Goal: Task Accomplishment & Management: Use online tool/utility

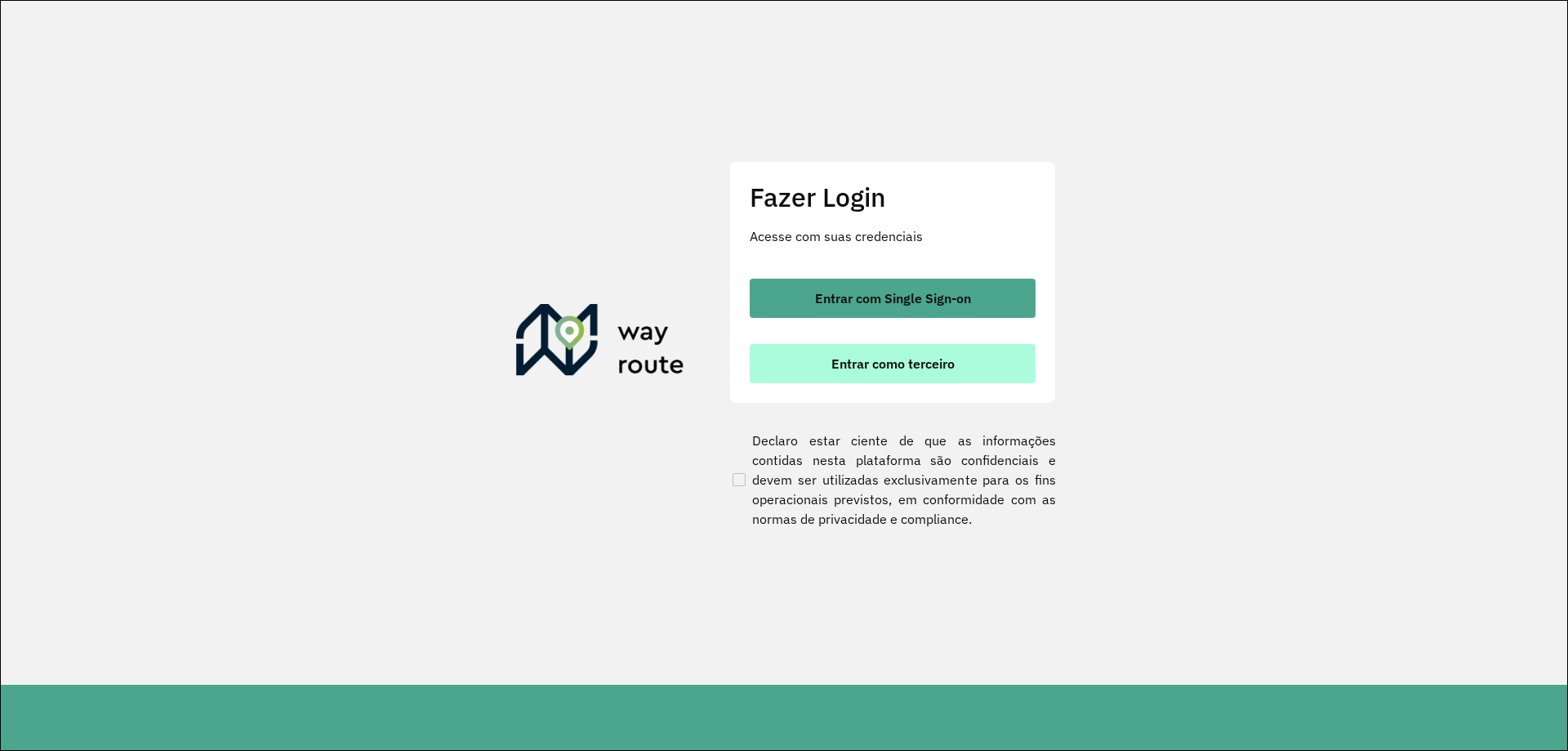
click at [945, 353] on button "Entrar como terceiro" at bounding box center [892, 363] width 286 height 39
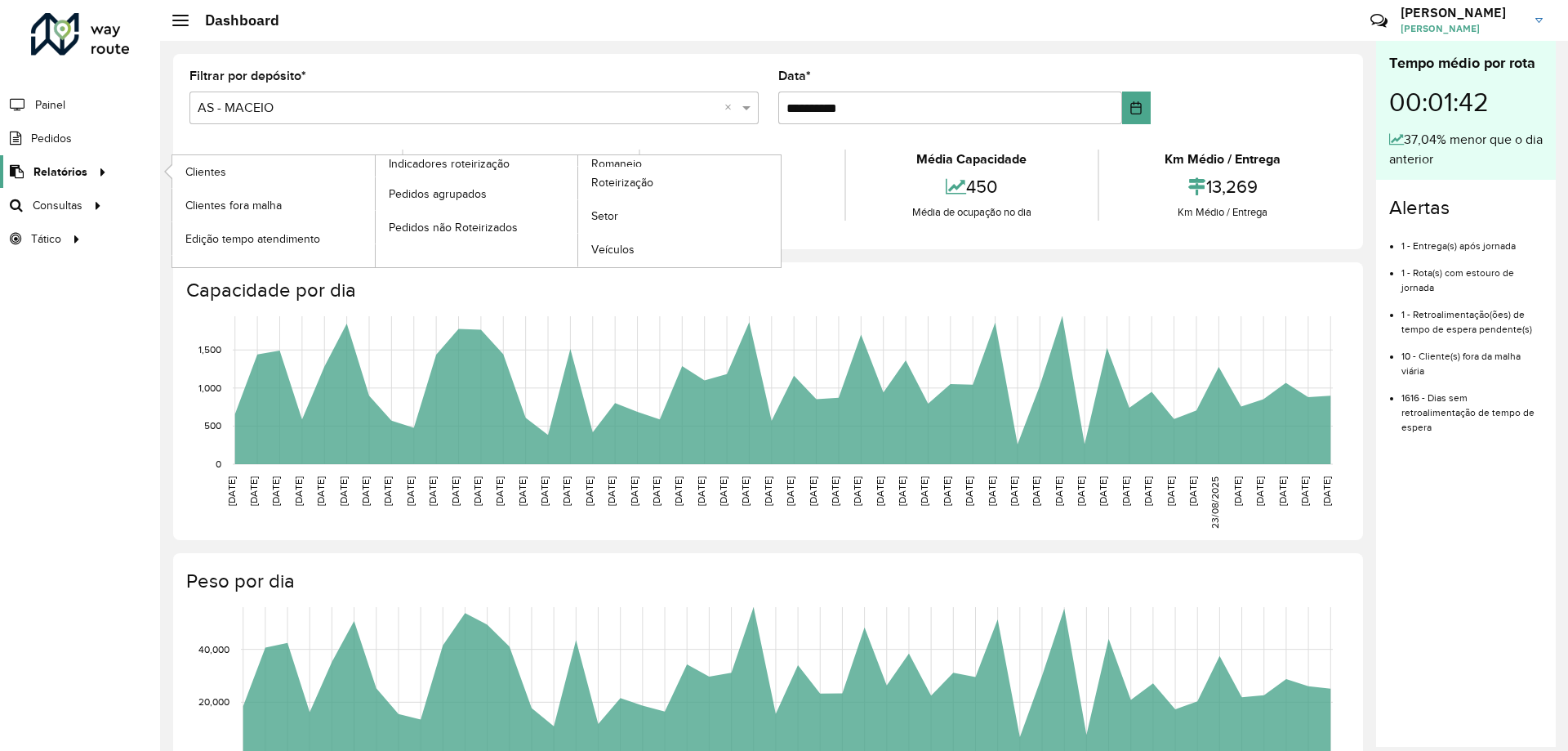
click at [88, 174] on div at bounding box center [100, 172] width 24 height 18
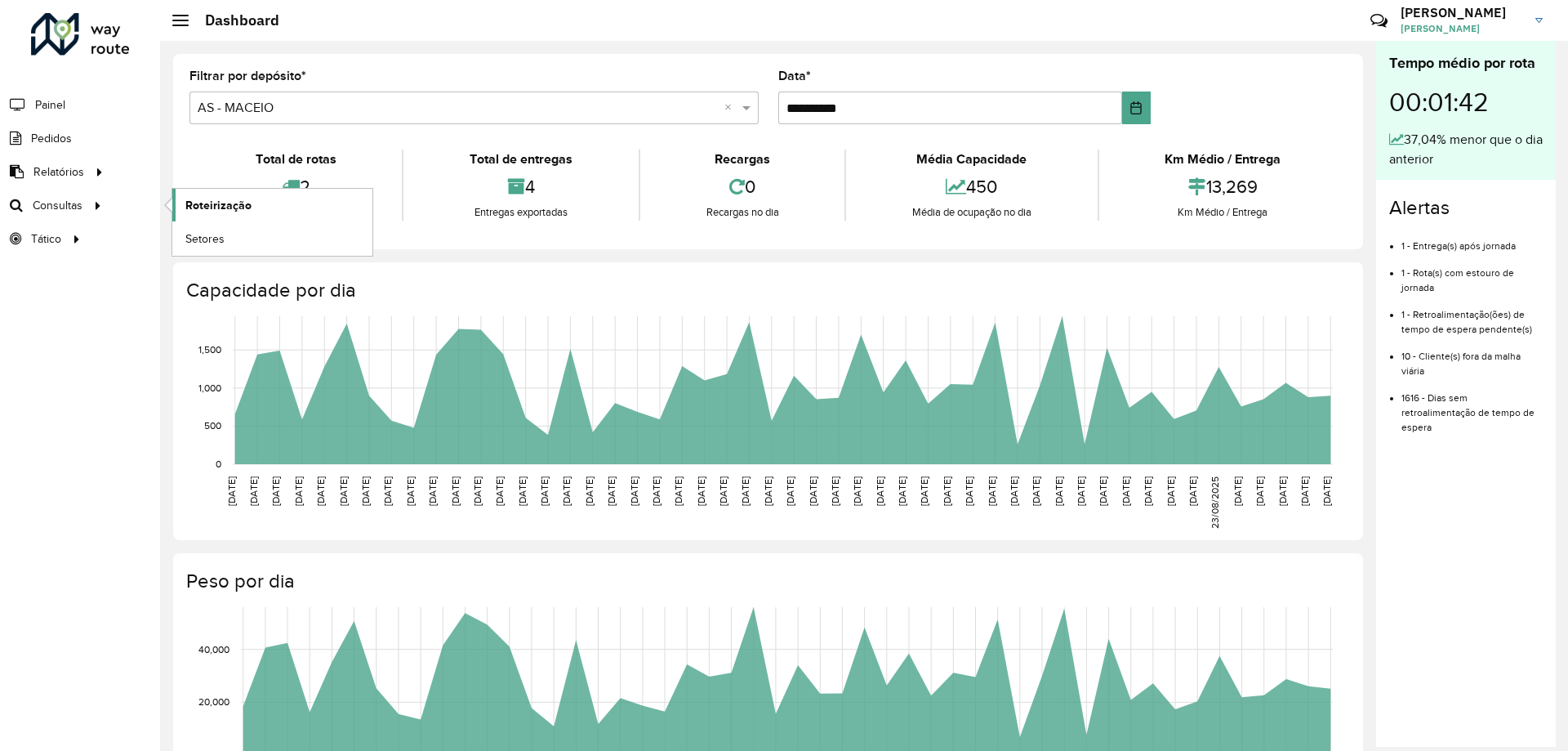
click at [255, 204] on link "Roteirização" at bounding box center [272, 204] width 200 height 32
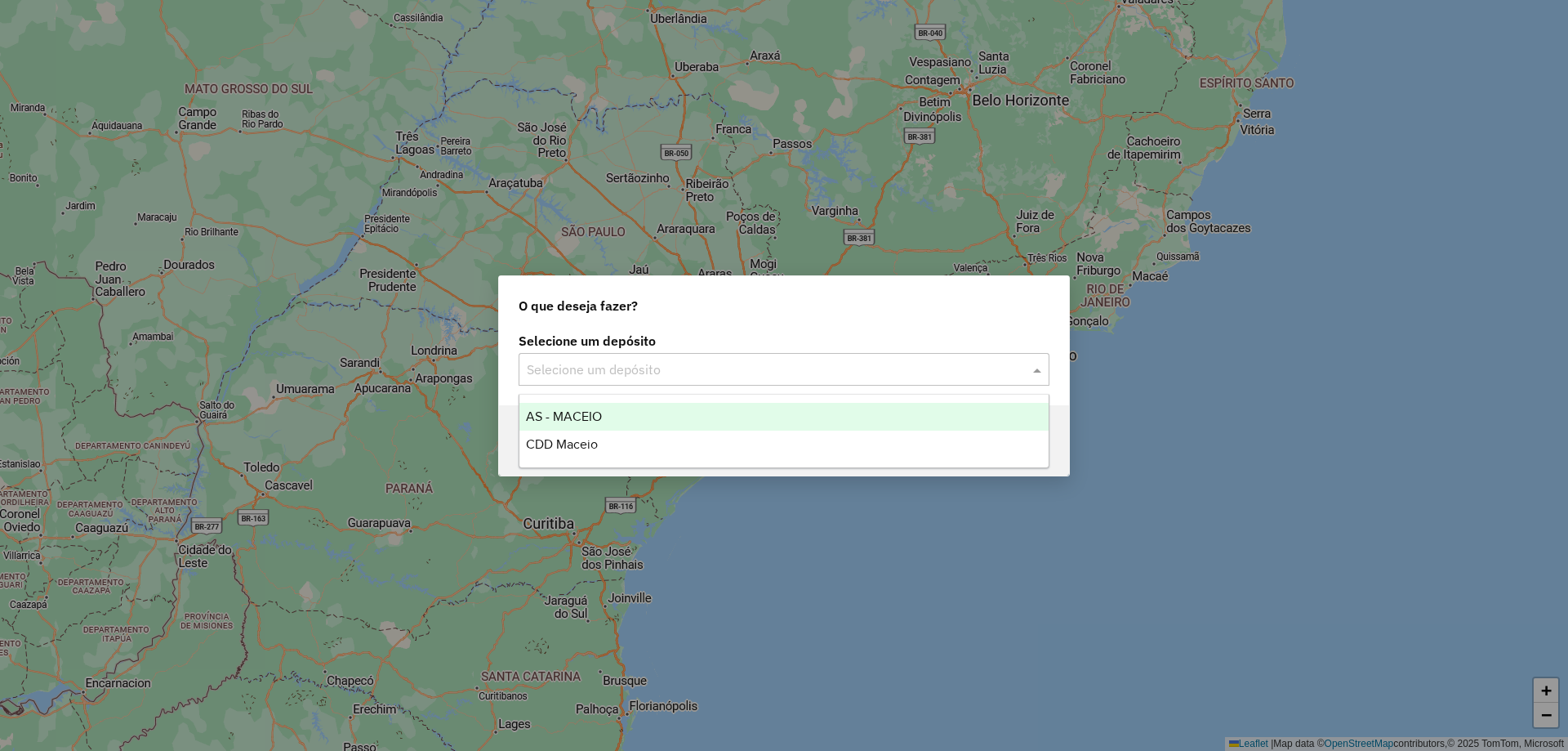
click at [703, 367] on input "text" at bounding box center [768, 370] width 482 height 20
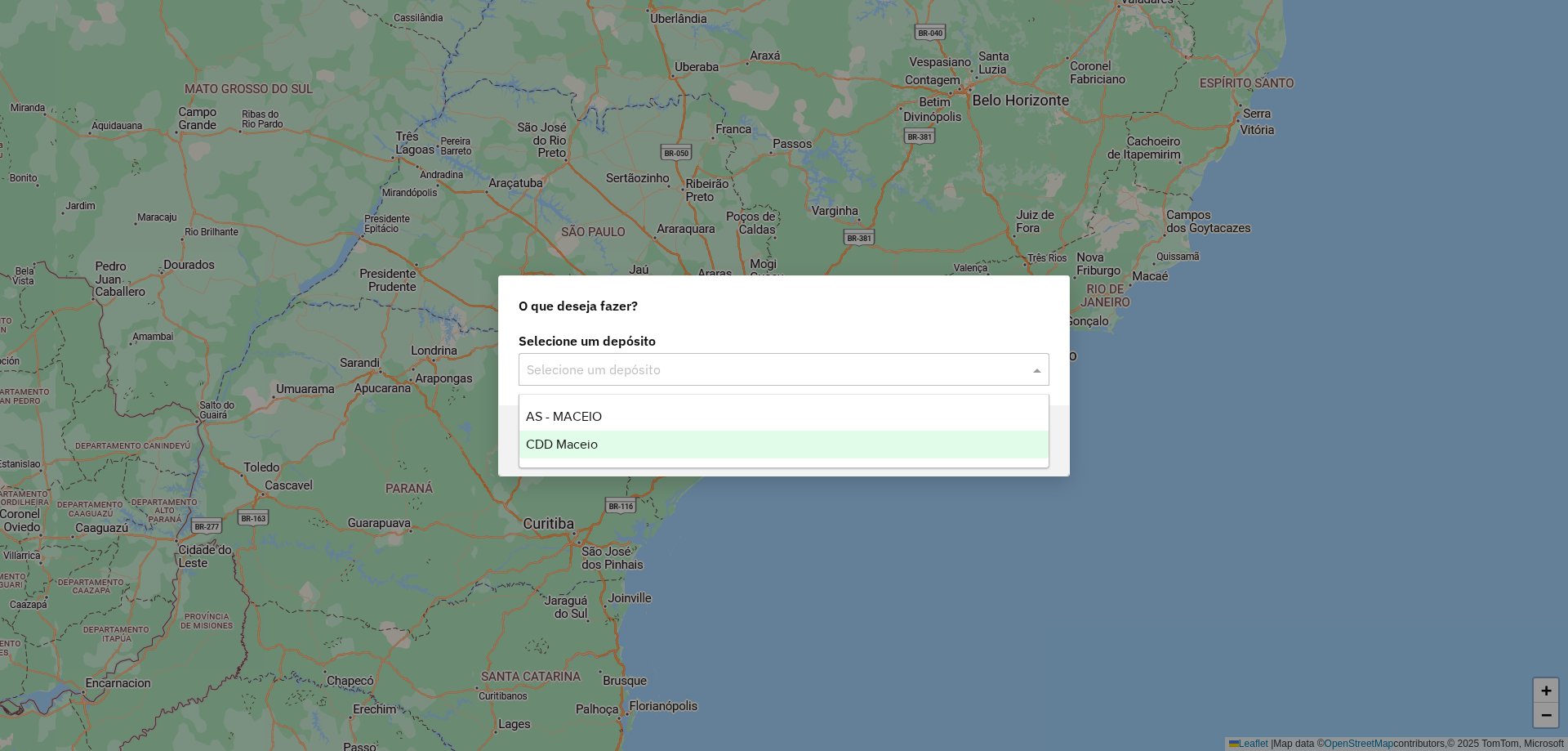
click at [628, 436] on div "CDD Maceio" at bounding box center [784, 444] width 529 height 27
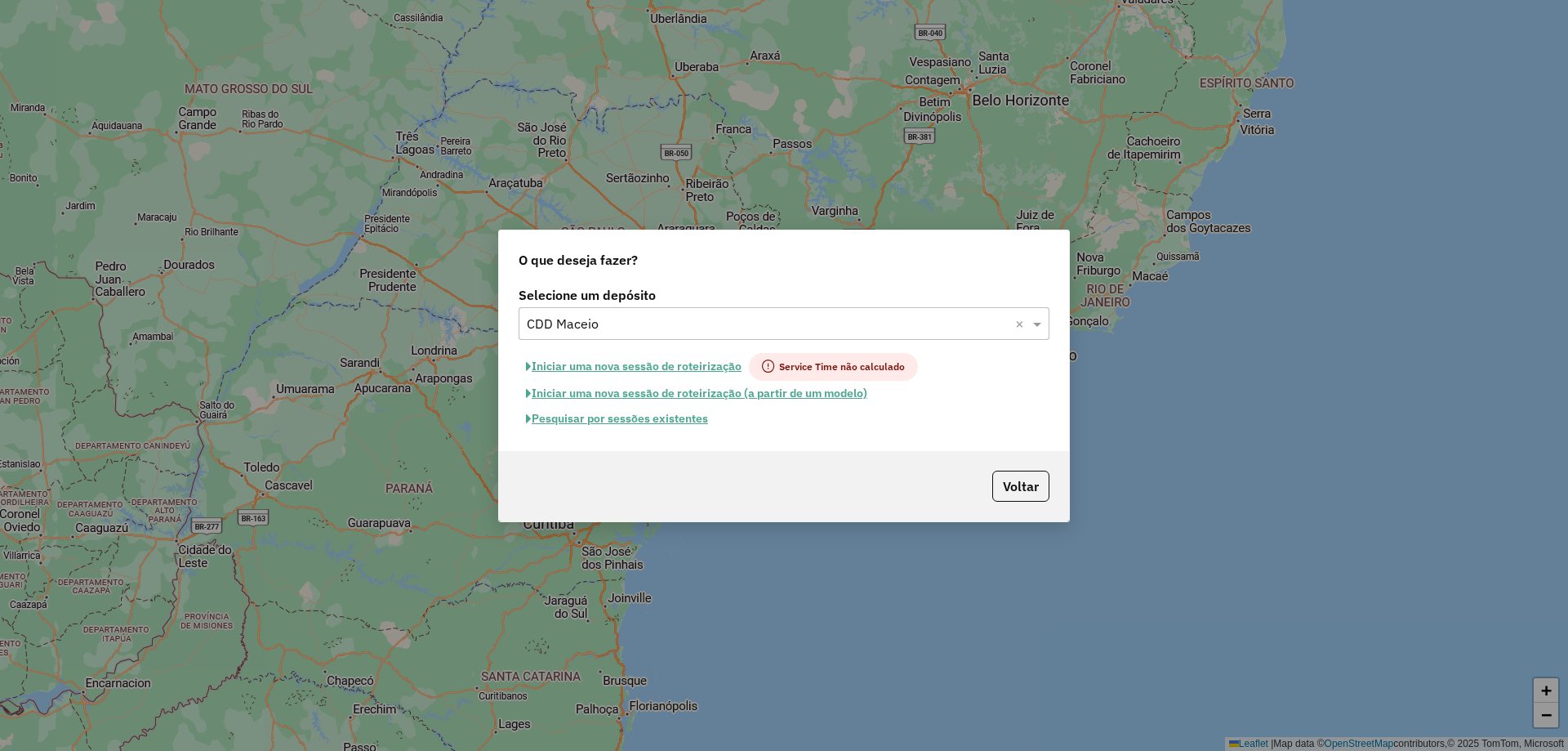
click at [648, 418] on button "Pesquisar por sessões existentes" at bounding box center [617, 419] width 197 height 25
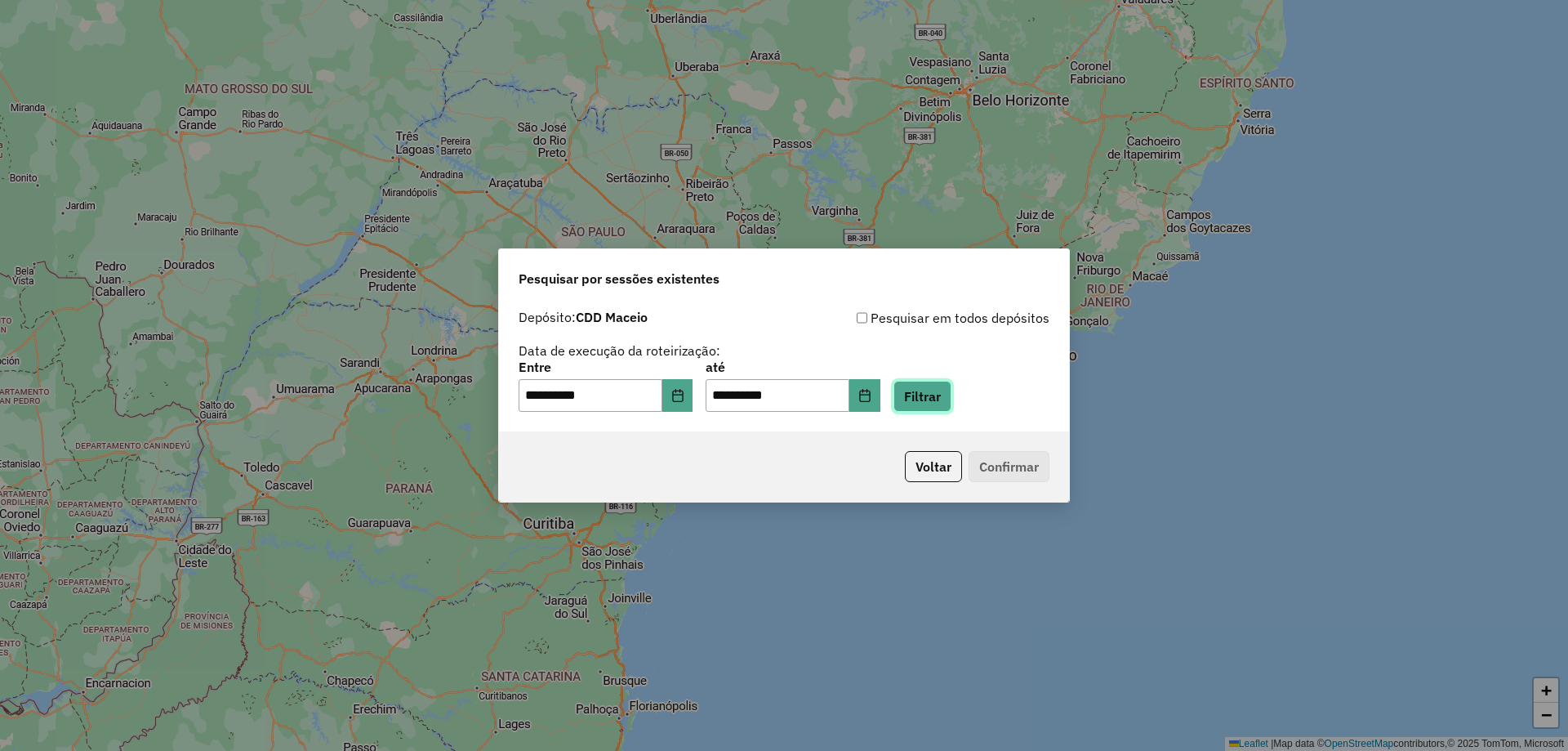
click at [939, 396] on button "Filtrar" at bounding box center [922, 396] width 58 height 31
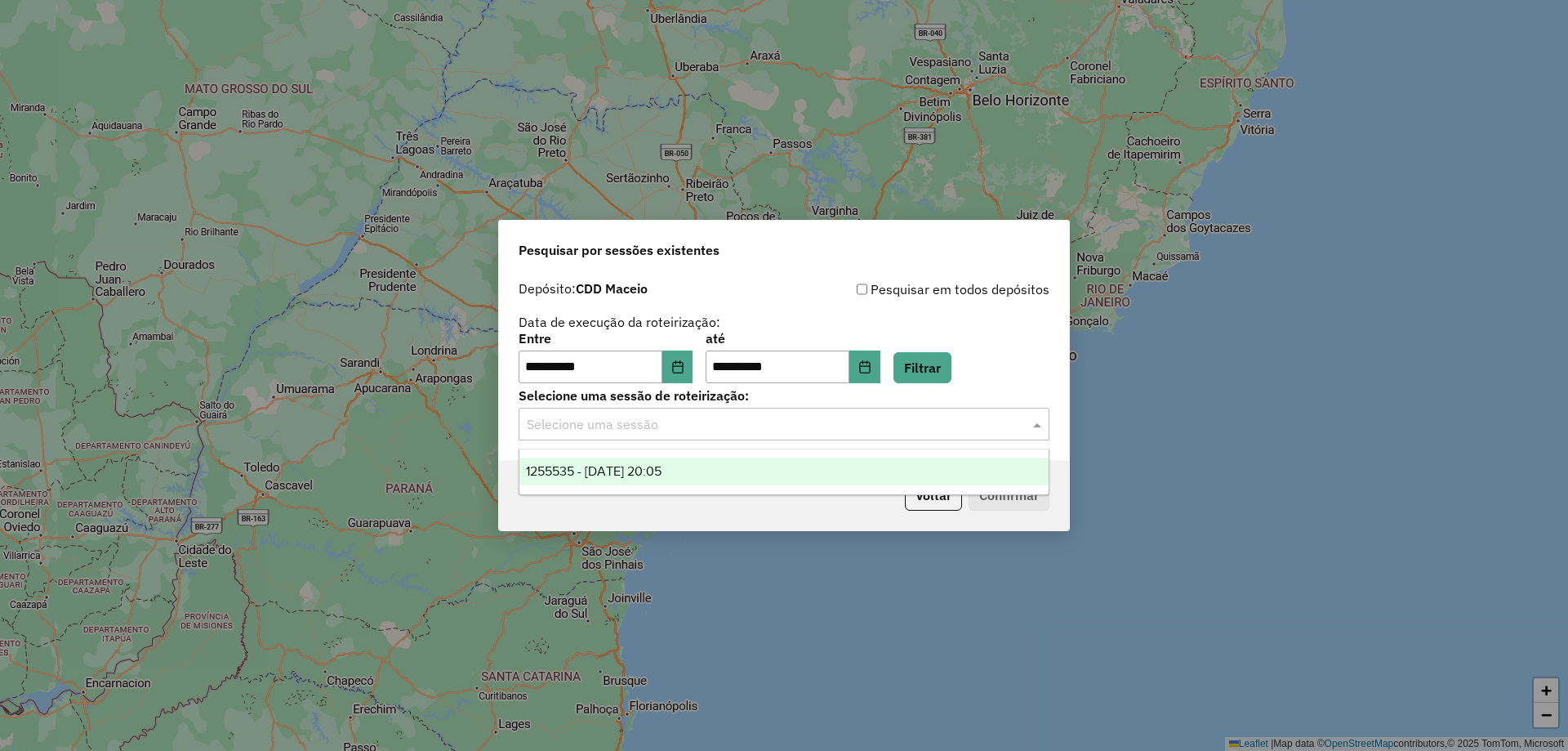
click at [678, 439] on div "Selecione uma sessão" at bounding box center [784, 423] width 531 height 32
click at [622, 469] on span "1255535 - 29/08/2025 20:05" at bounding box center [594, 471] width 136 height 14
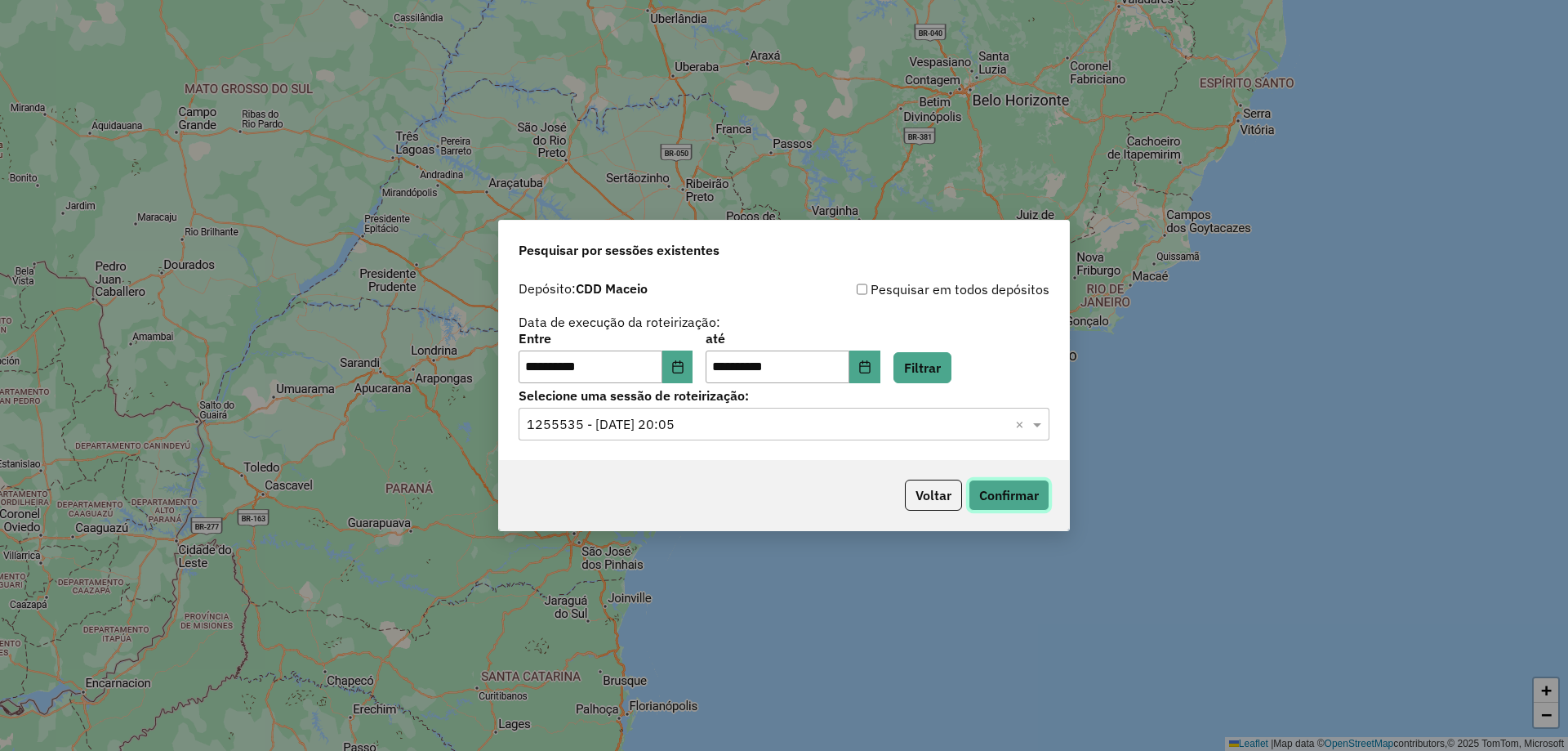
click at [984, 491] on button "Confirmar" at bounding box center [1009, 495] width 81 height 31
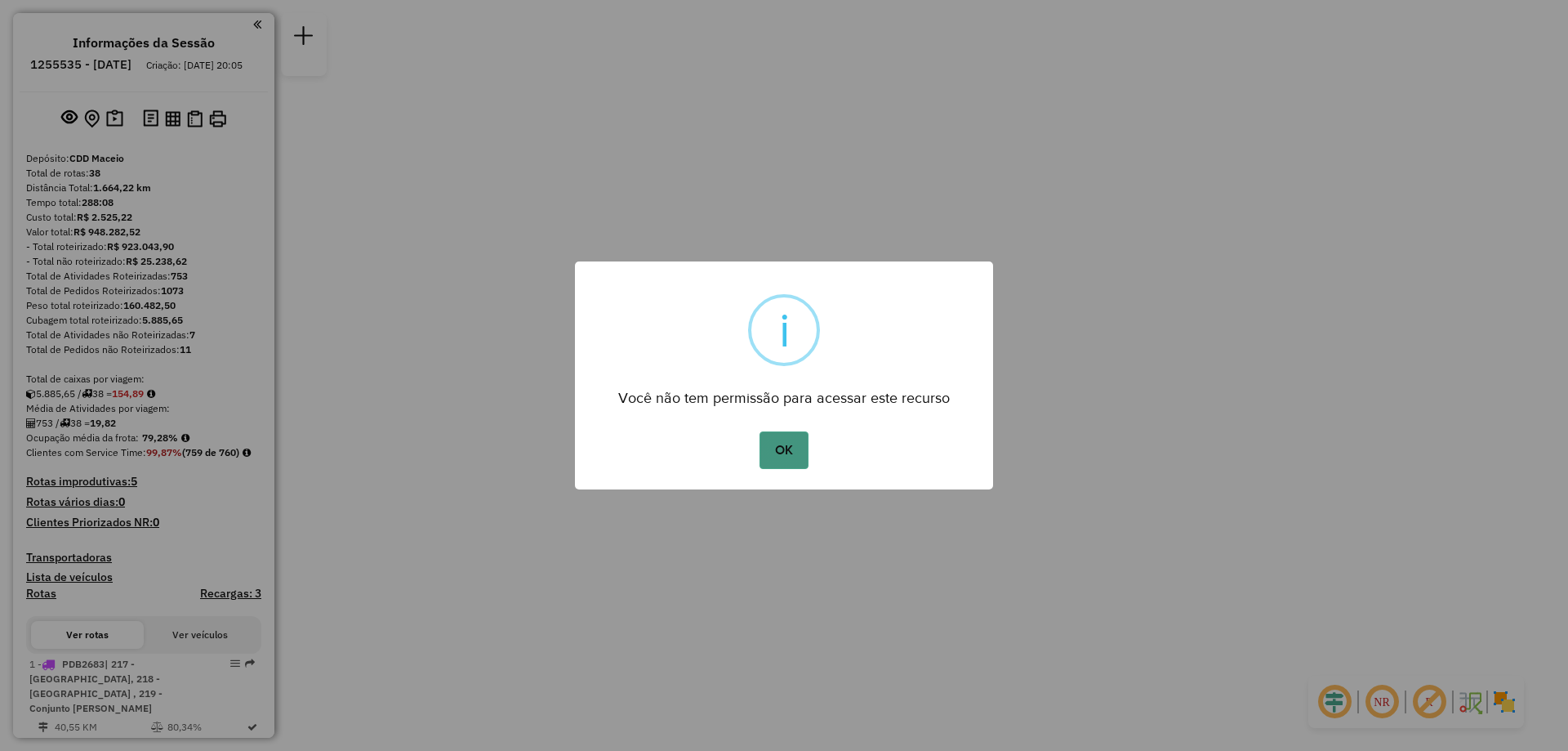
click at [778, 438] on button "OK" at bounding box center [783, 450] width 48 height 37
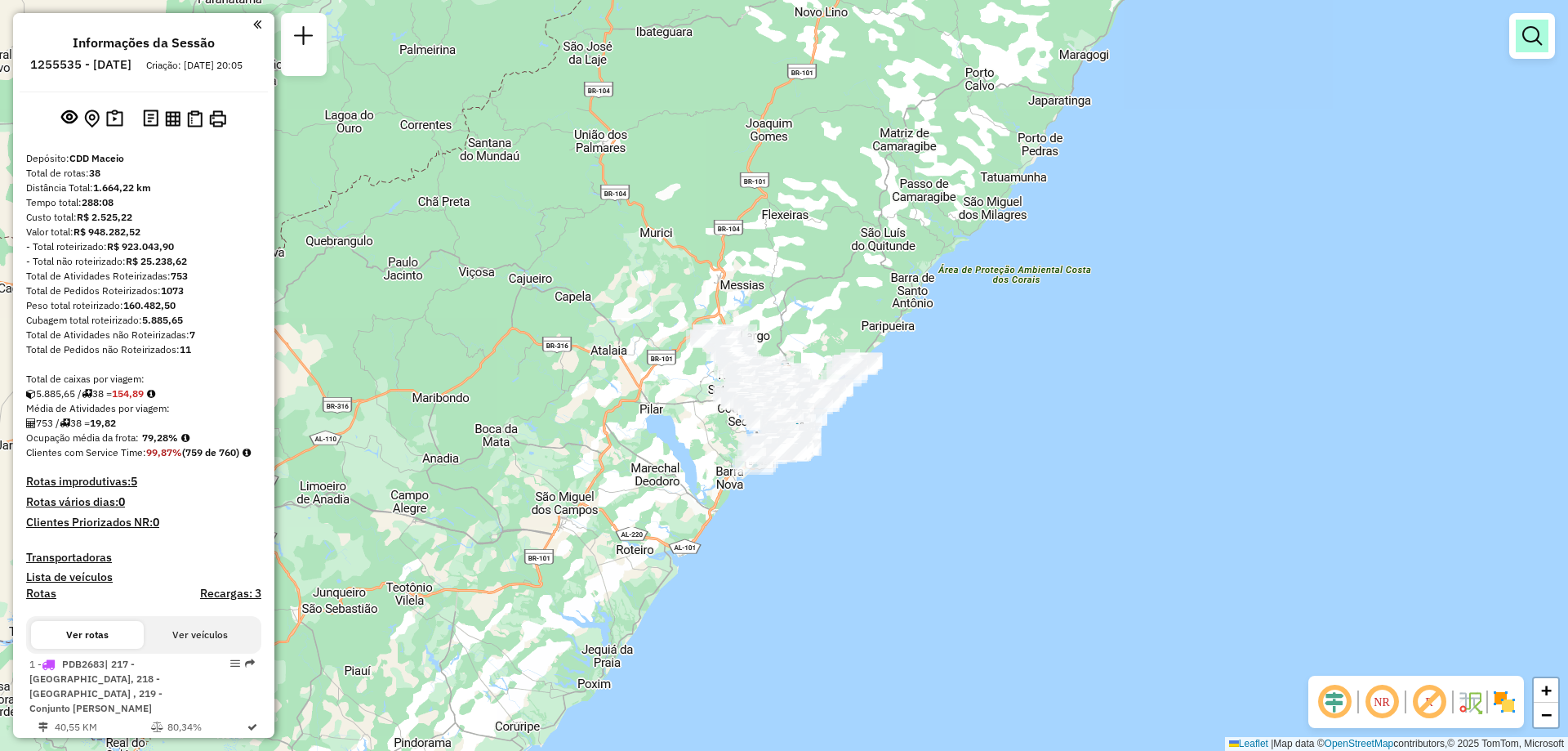
click at [1541, 36] on em at bounding box center [1532, 36] width 20 height 20
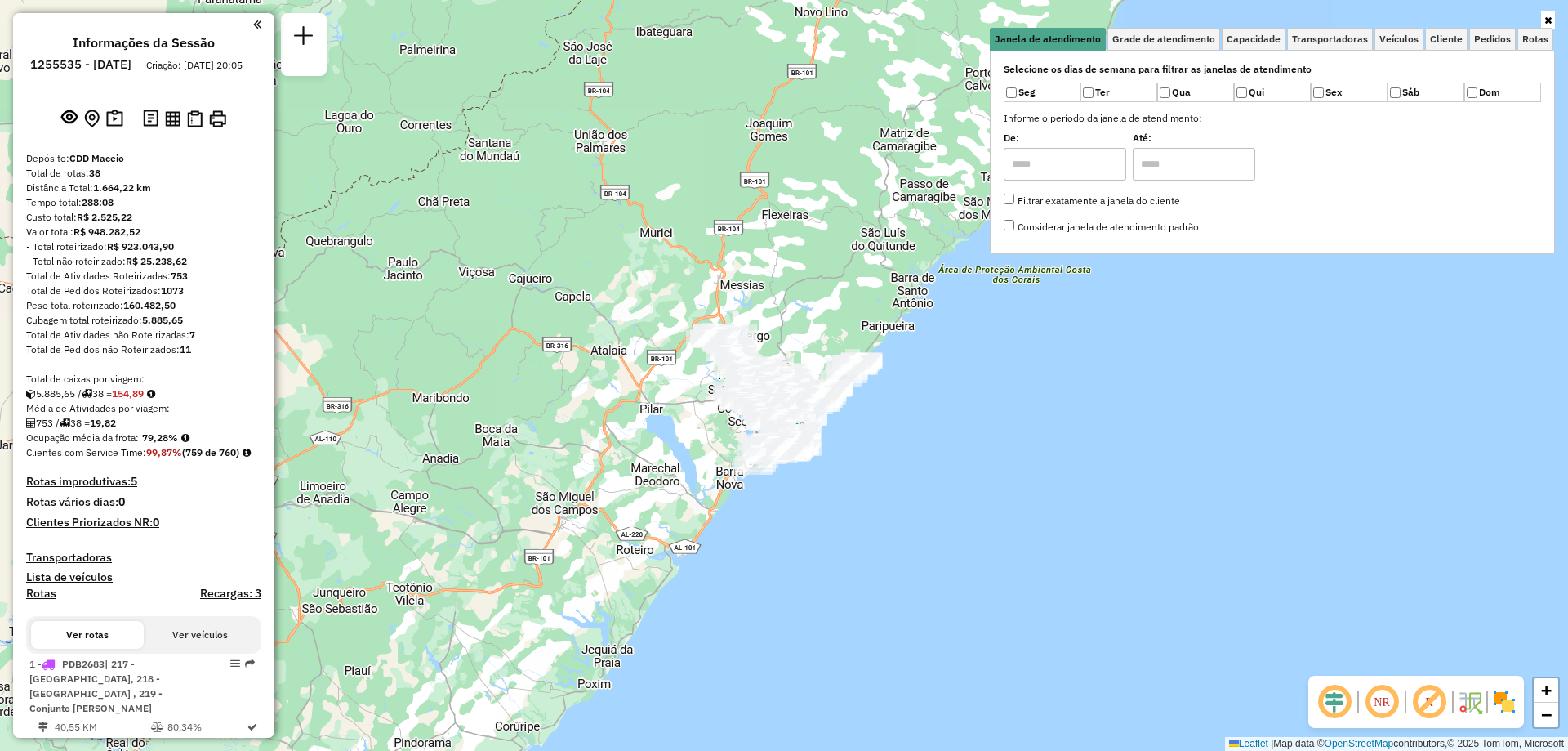
click at [1050, 335] on div "Janela de atendimento Grade de atendimento Capacidade Transportadoras Veículos …" at bounding box center [784, 375] width 1568 height 751
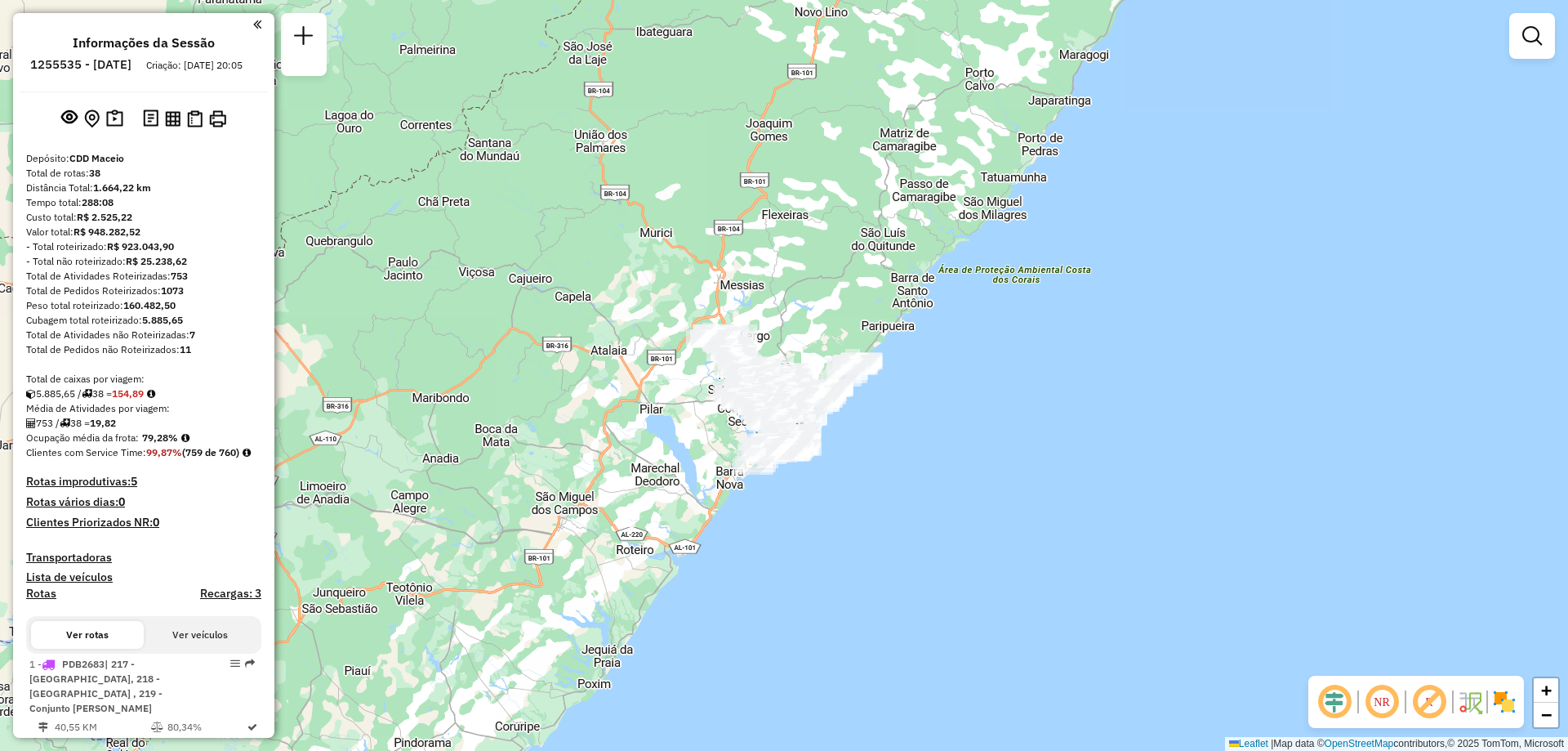
scroll to position [2722, 0]
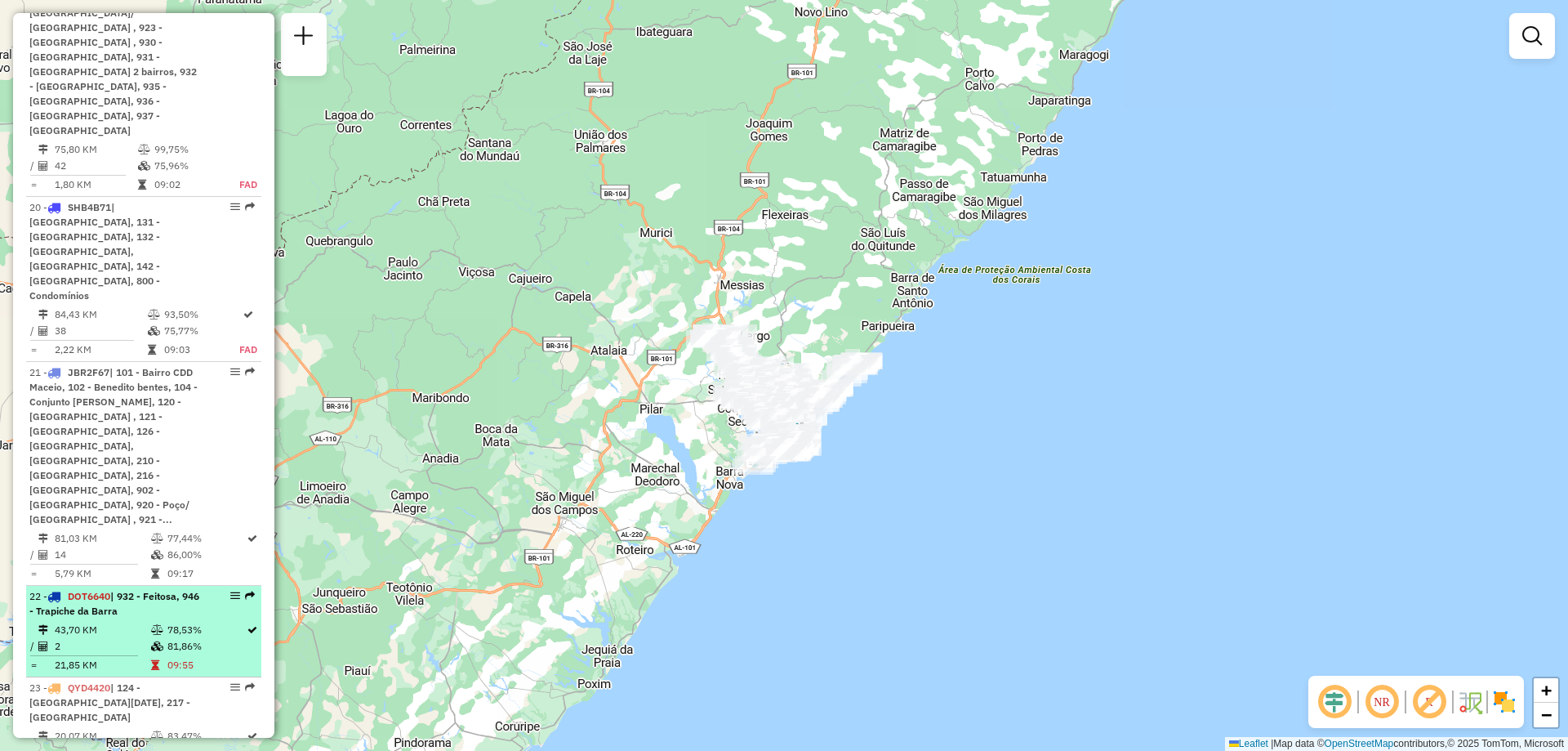
click at [108, 622] on td "43,70 KM" at bounding box center [102, 630] width 97 height 17
select select "**********"
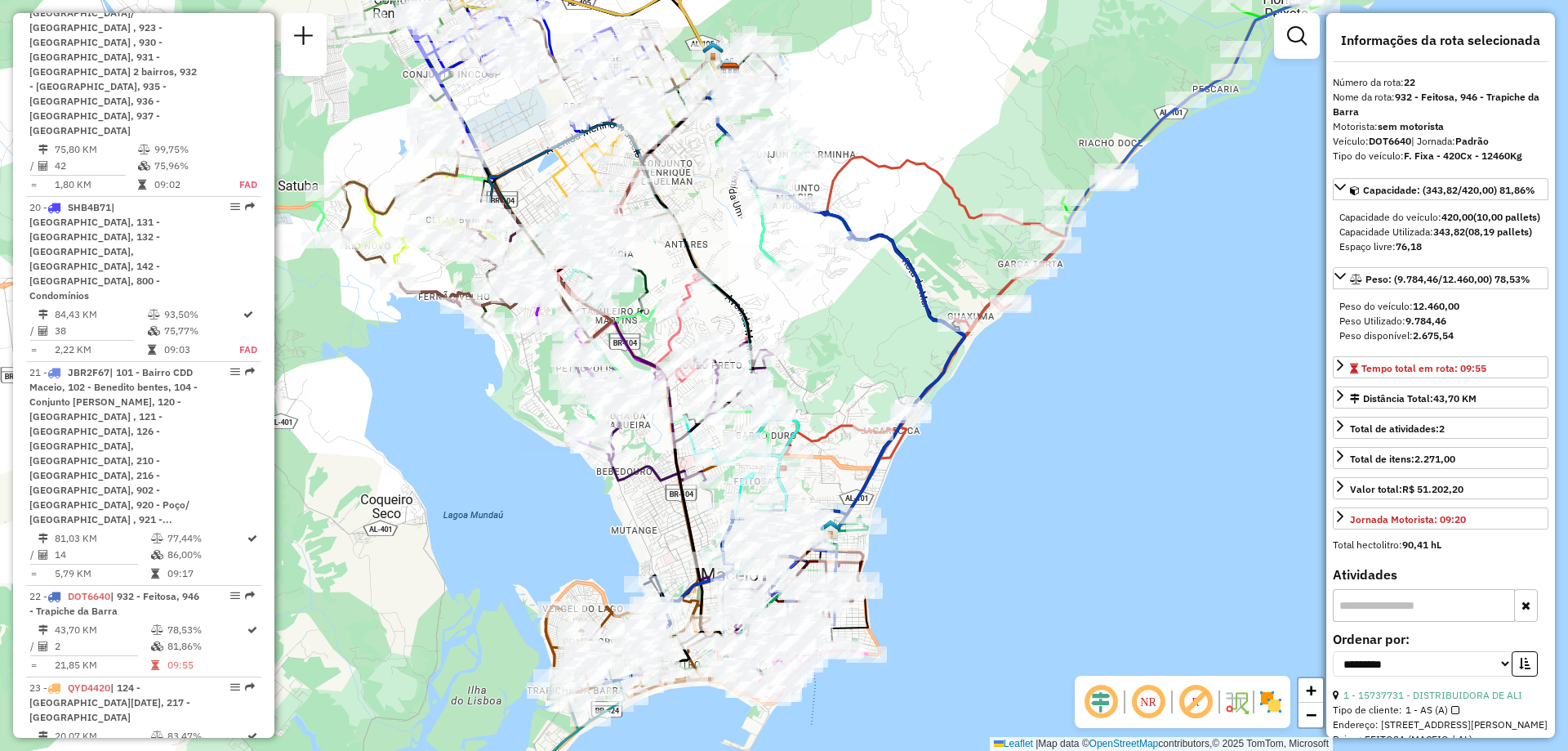
click at [1195, 706] on em at bounding box center [1196, 702] width 39 height 39
click at [1144, 707] on em at bounding box center [1148, 702] width 39 height 39
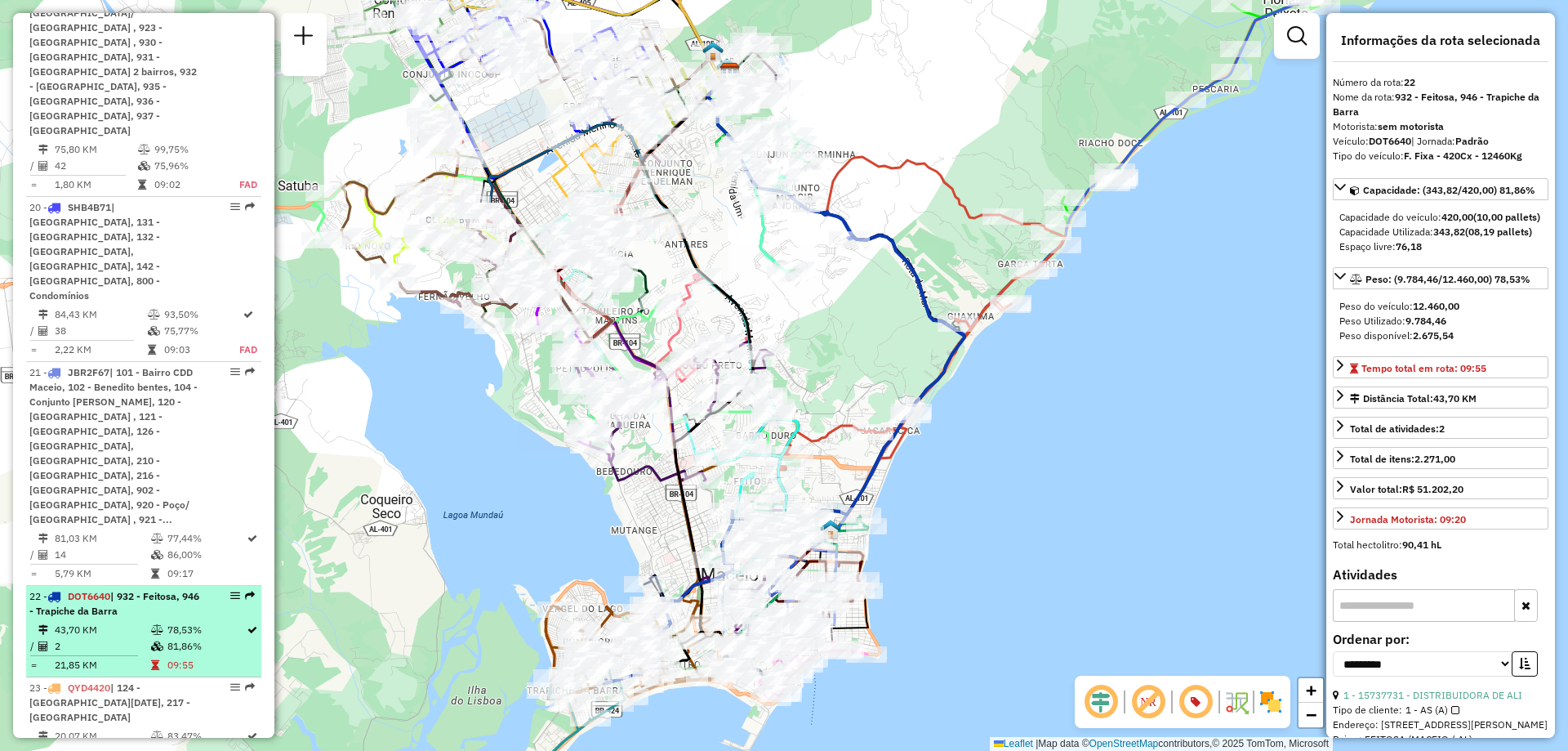
click at [215, 589] on div "22 - DOT6640 | 932 - Feitosa, 946 - Trapiche da Barra" at bounding box center [144, 604] width 228 height 29
click at [226, 589] on div "22 - DOT6640 | 932 - Feitosa, 946 - Trapiche da Barra" at bounding box center [144, 604] width 228 height 29
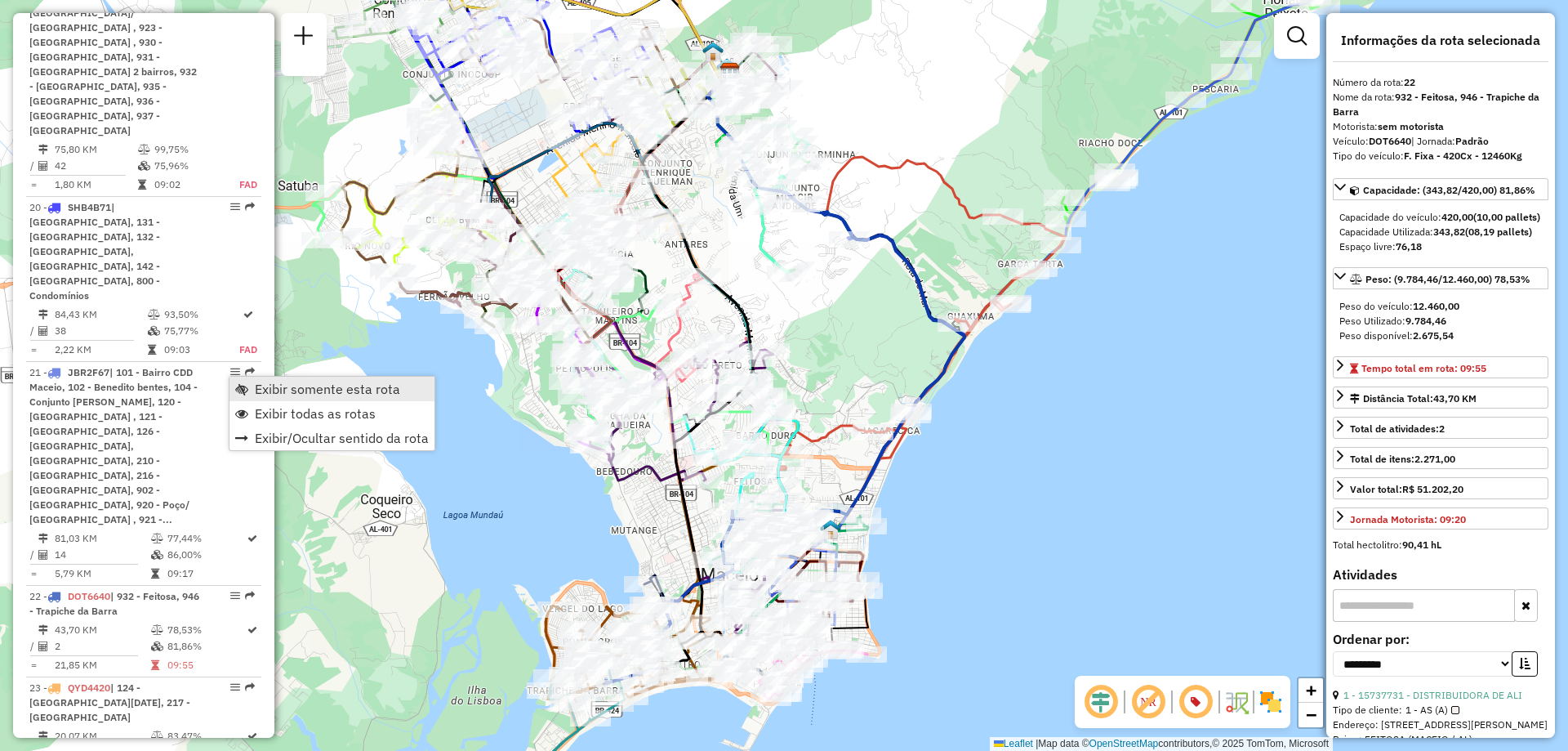
click at [253, 385] on link "Exibir somente esta rota" at bounding box center [332, 389] width 205 height 24
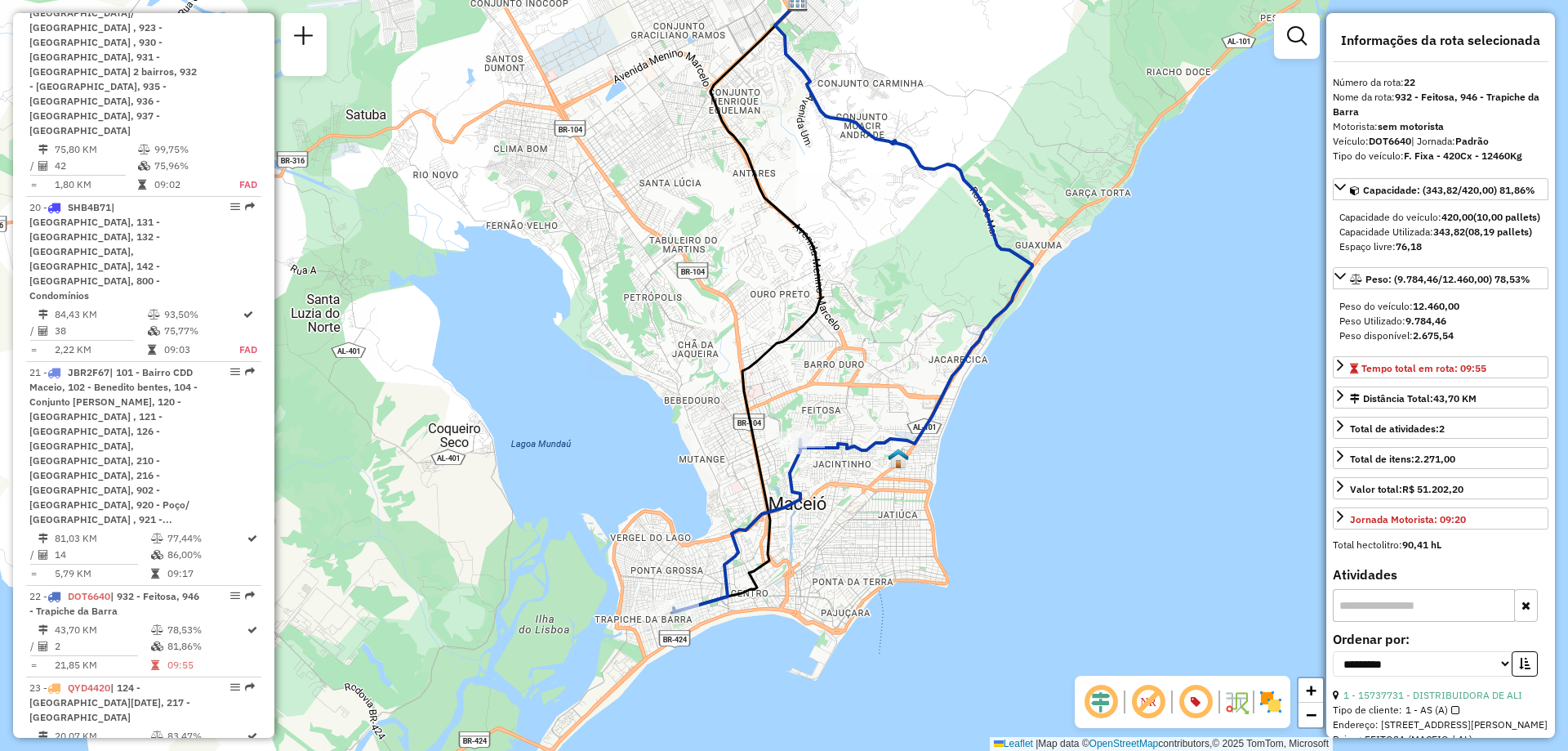
drag, startPoint x: 780, startPoint y: 618, endPoint x: 847, endPoint y: 548, distance: 96.9
click at [847, 548] on div "Janela de atendimento Grade de atendimento Capacidade Transportadoras Veículos …" at bounding box center [784, 375] width 1568 height 751
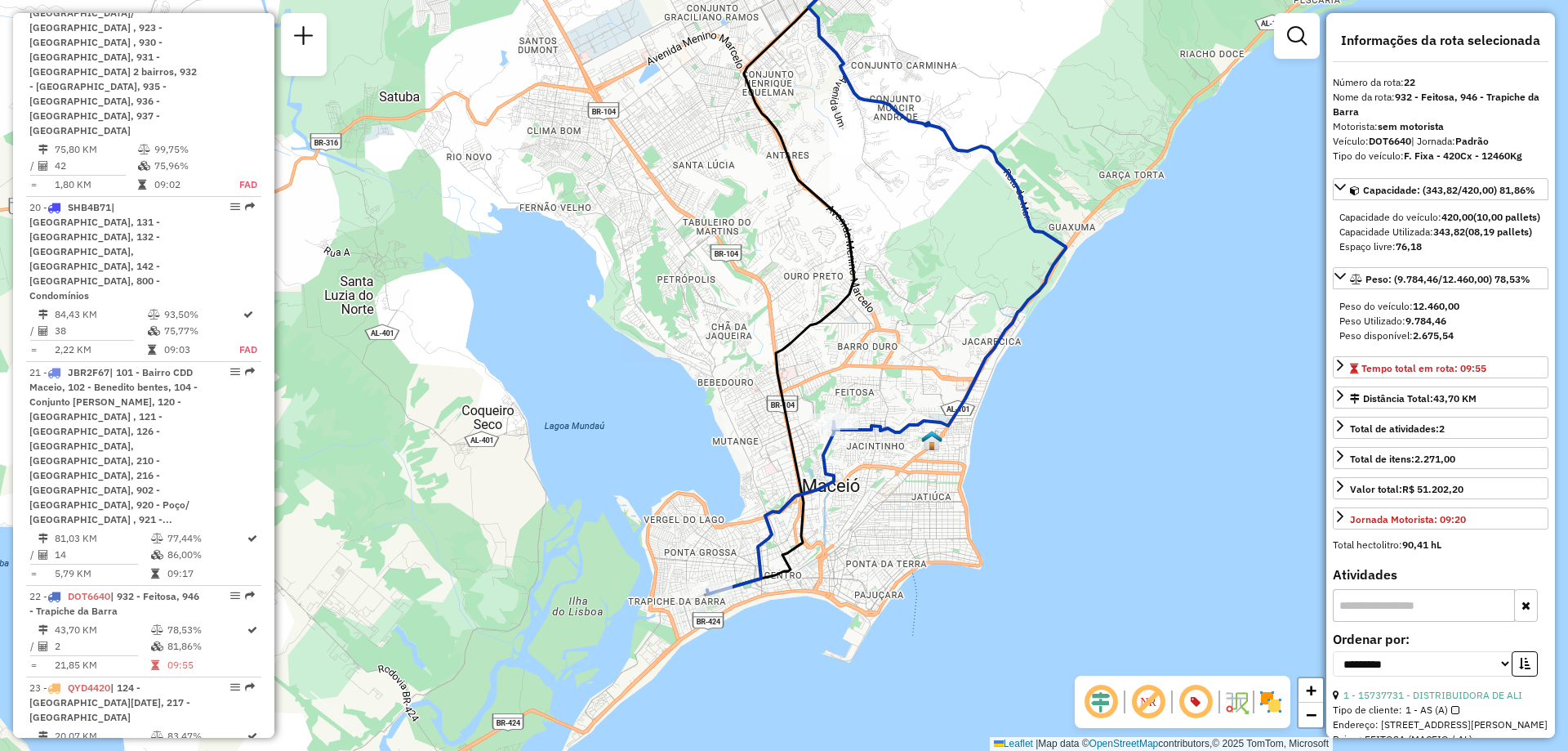
drag, startPoint x: 867, startPoint y: 577, endPoint x: 900, endPoint y: 559, distance: 37.6
click at [900, 559] on div "Janela de atendimento Grade de atendimento Capacidade Transportadoras Veículos …" at bounding box center [784, 375] width 1568 height 751
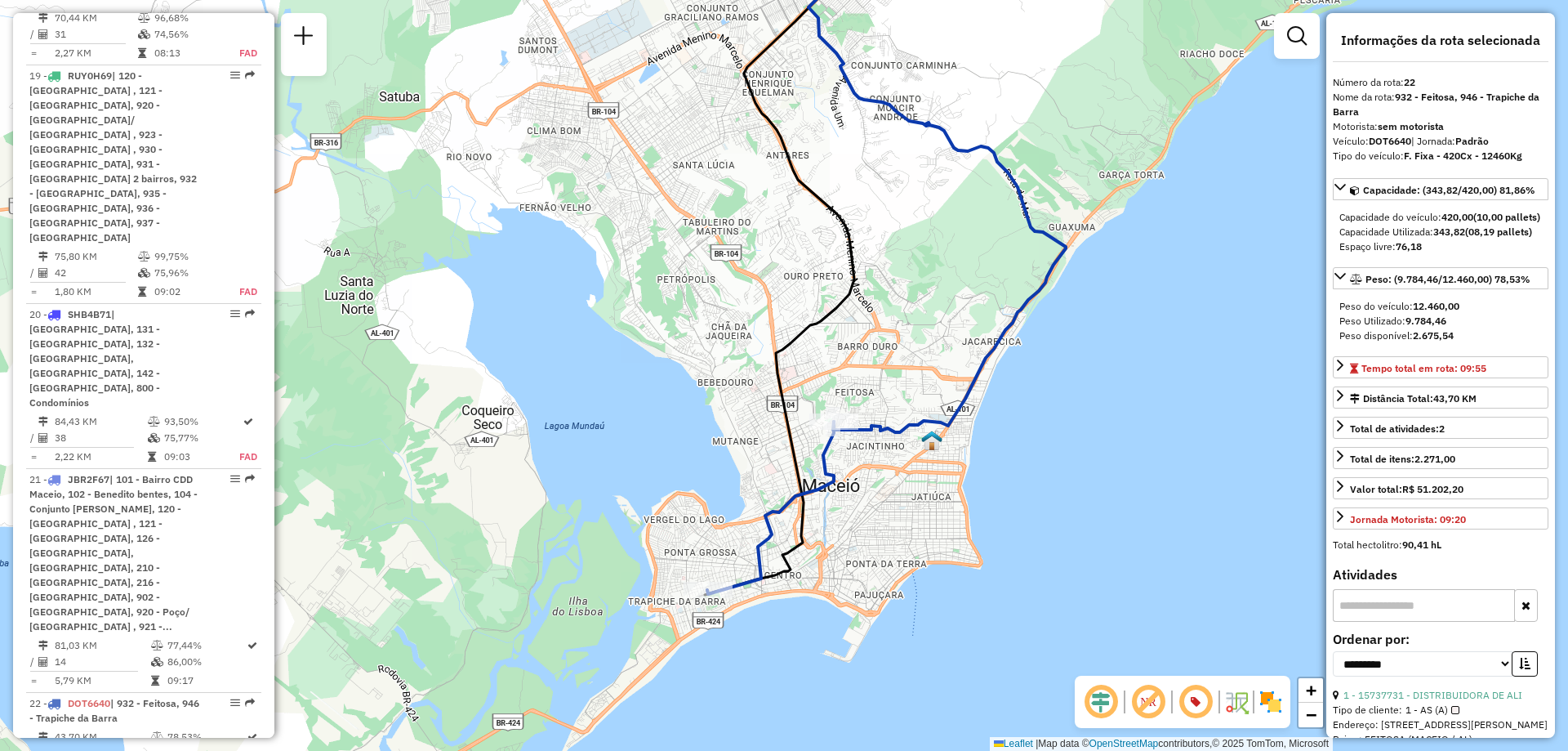
scroll to position [2778, 0]
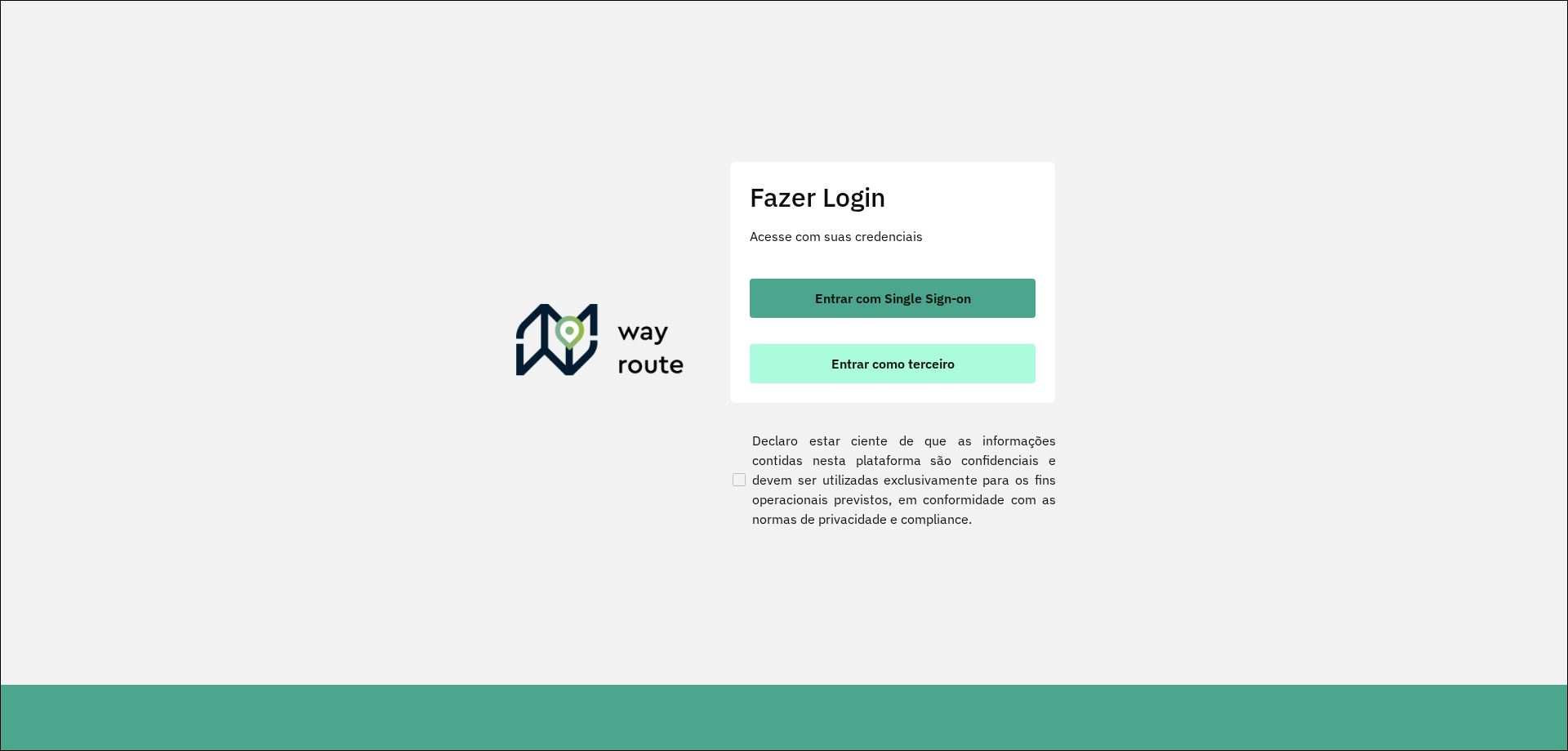
click at [897, 360] on span "Entrar como terceiro" at bounding box center [893, 363] width 123 height 13
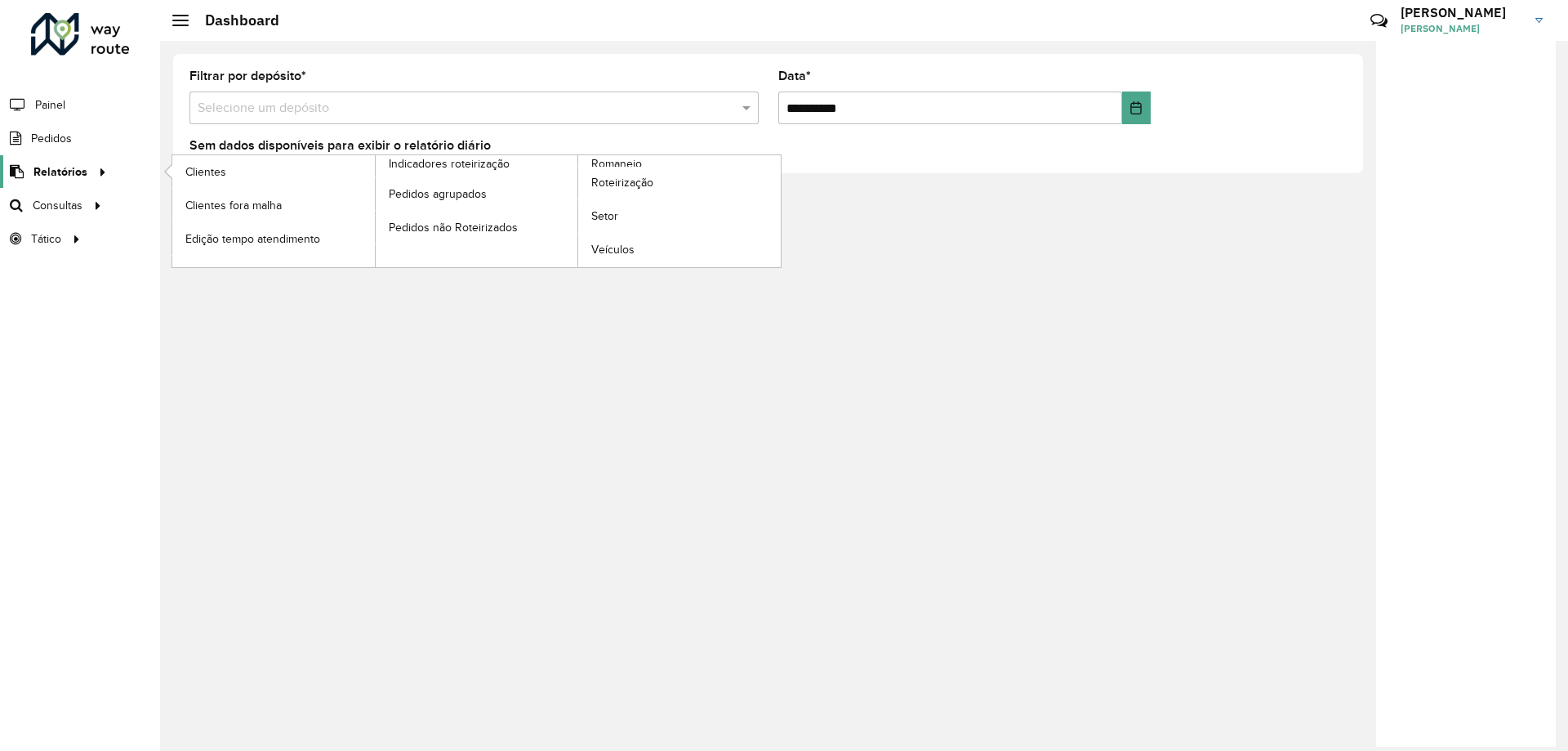
click at [31, 172] on link "Relatórios" at bounding box center [56, 171] width 112 height 32
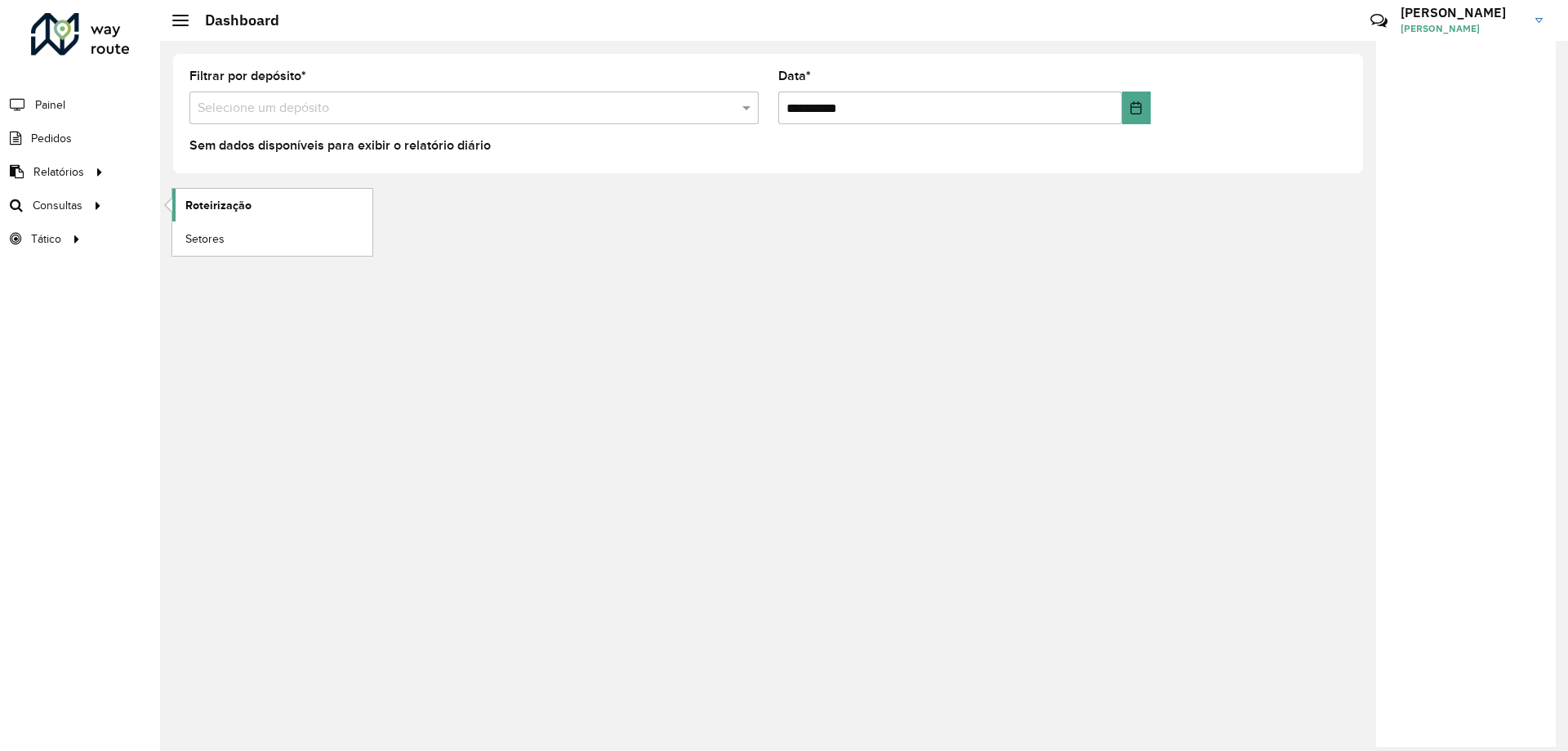
click at [206, 205] on span "Roteirização" at bounding box center [219, 206] width 66 height 18
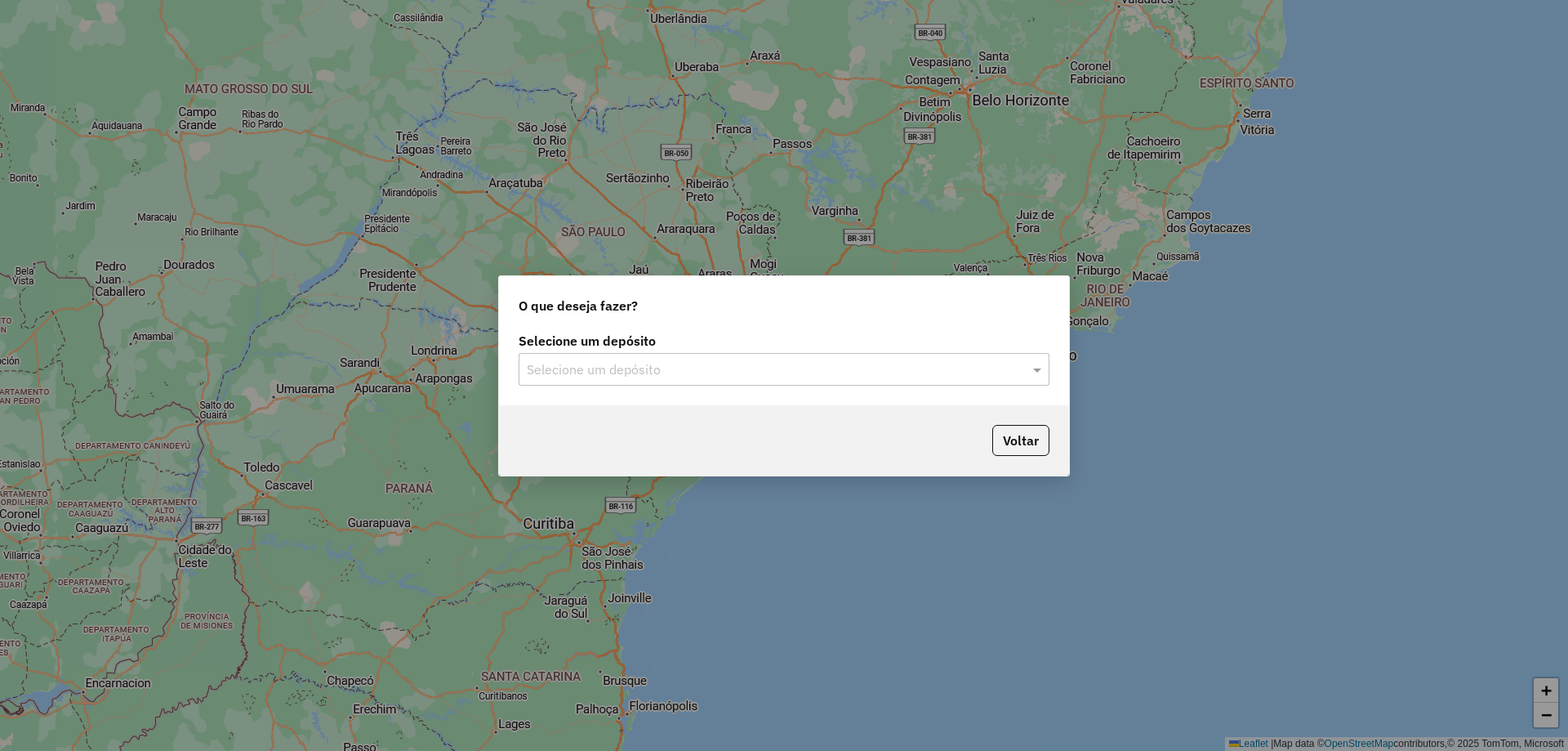
click at [619, 360] on input "text" at bounding box center [768, 370] width 482 height 20
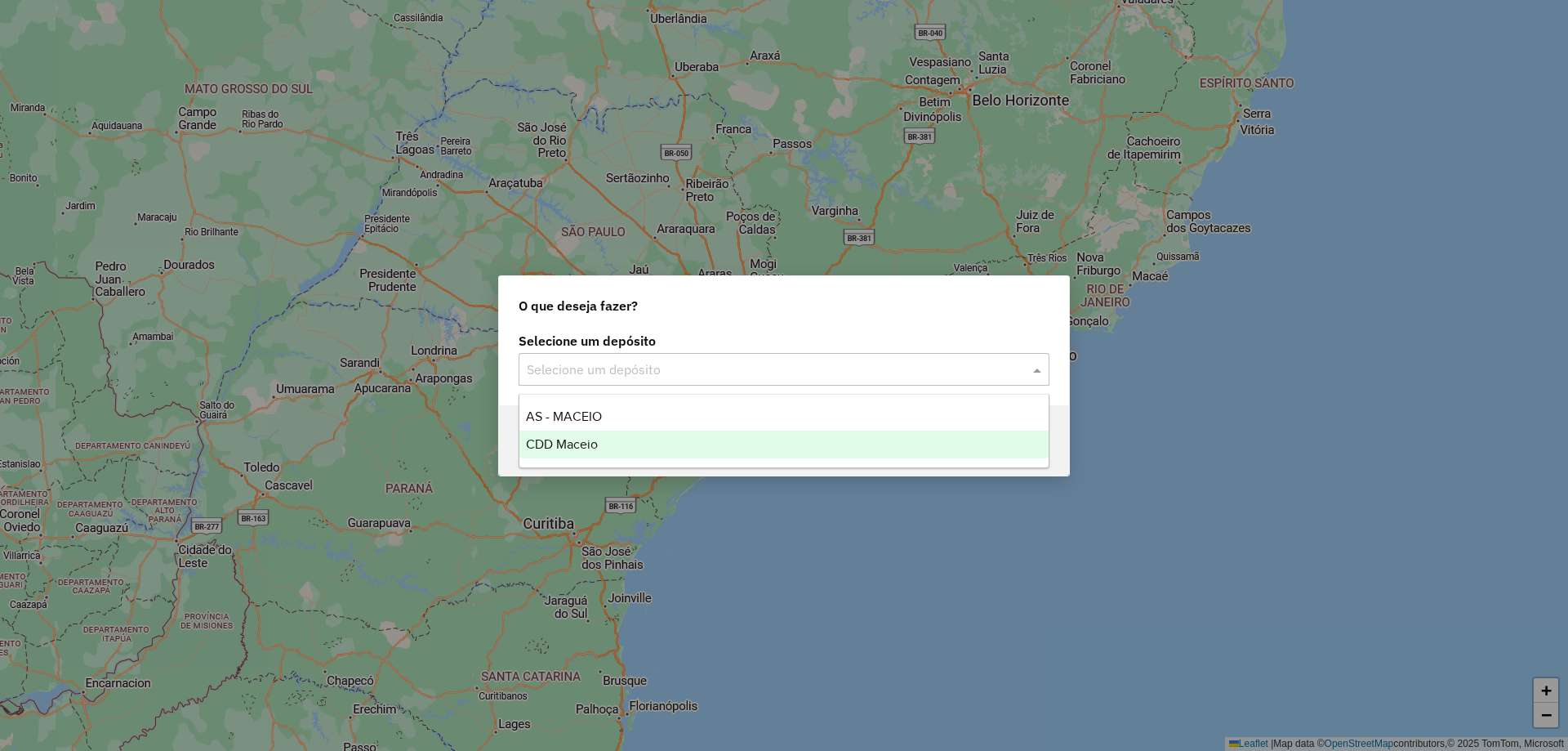
click at [580, 441] on span "CDD Maceio" at bounding box center [562, 444] width 72 height 14
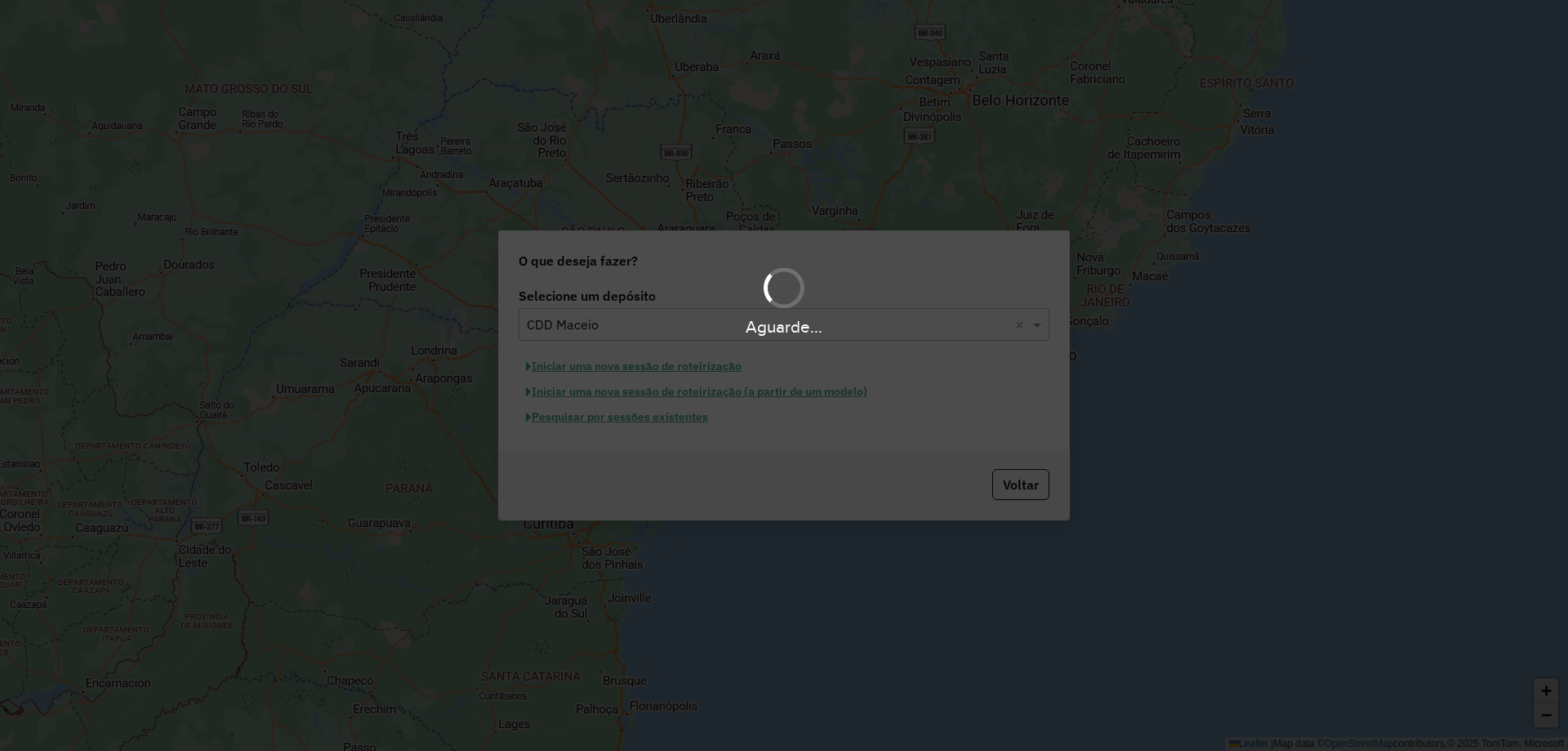
drag, startPoint x: 637, startPoint y: 418, endPoint x: 642, endPoint y: 427, distance: 10.3
click at [642, 427] on div "Aguarde..." at bounding box center [784, 375] width 1568 height 751
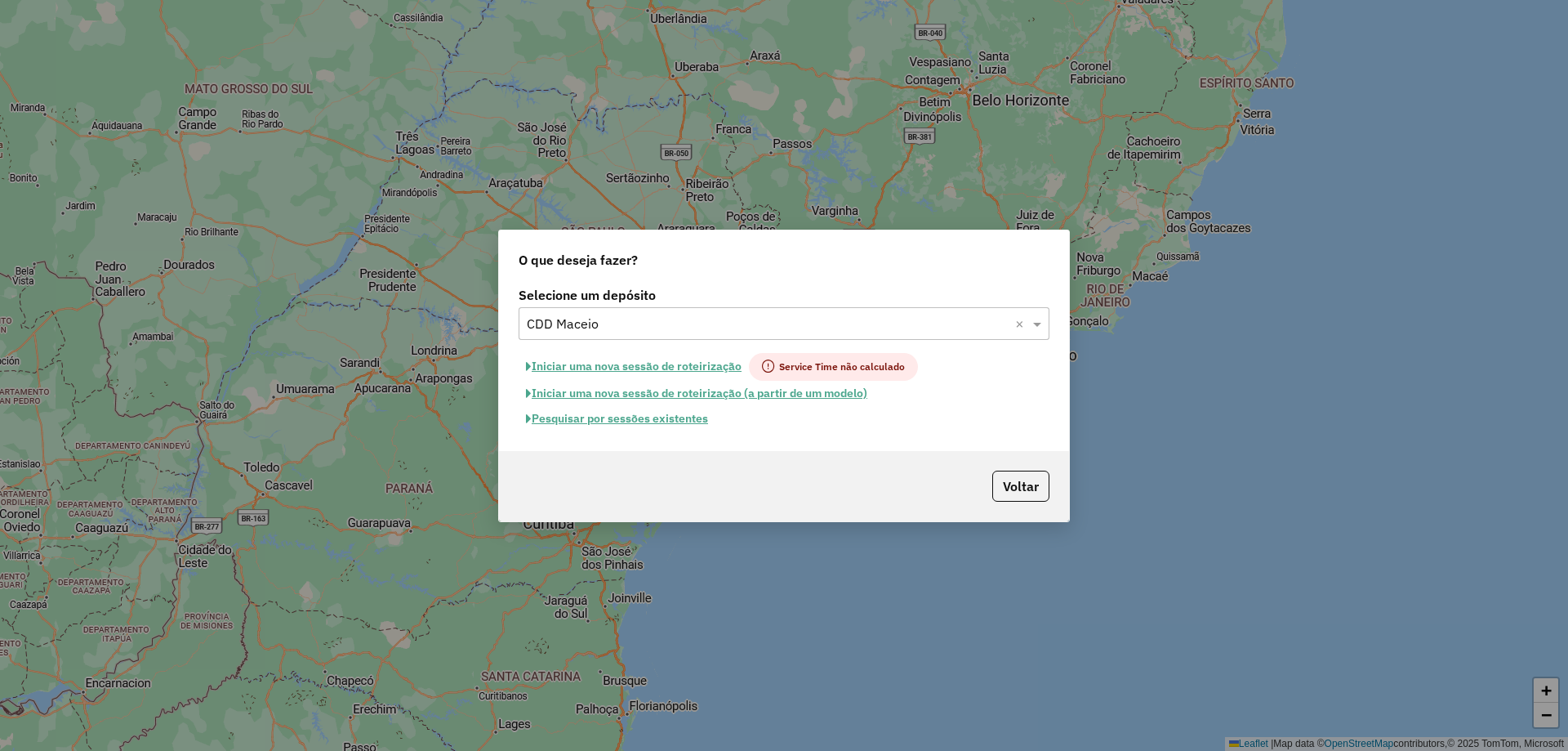
click at [653, 419] on button "Pesquisar por sessões existentes" at bounding box center [617, 419] width 197 height 25
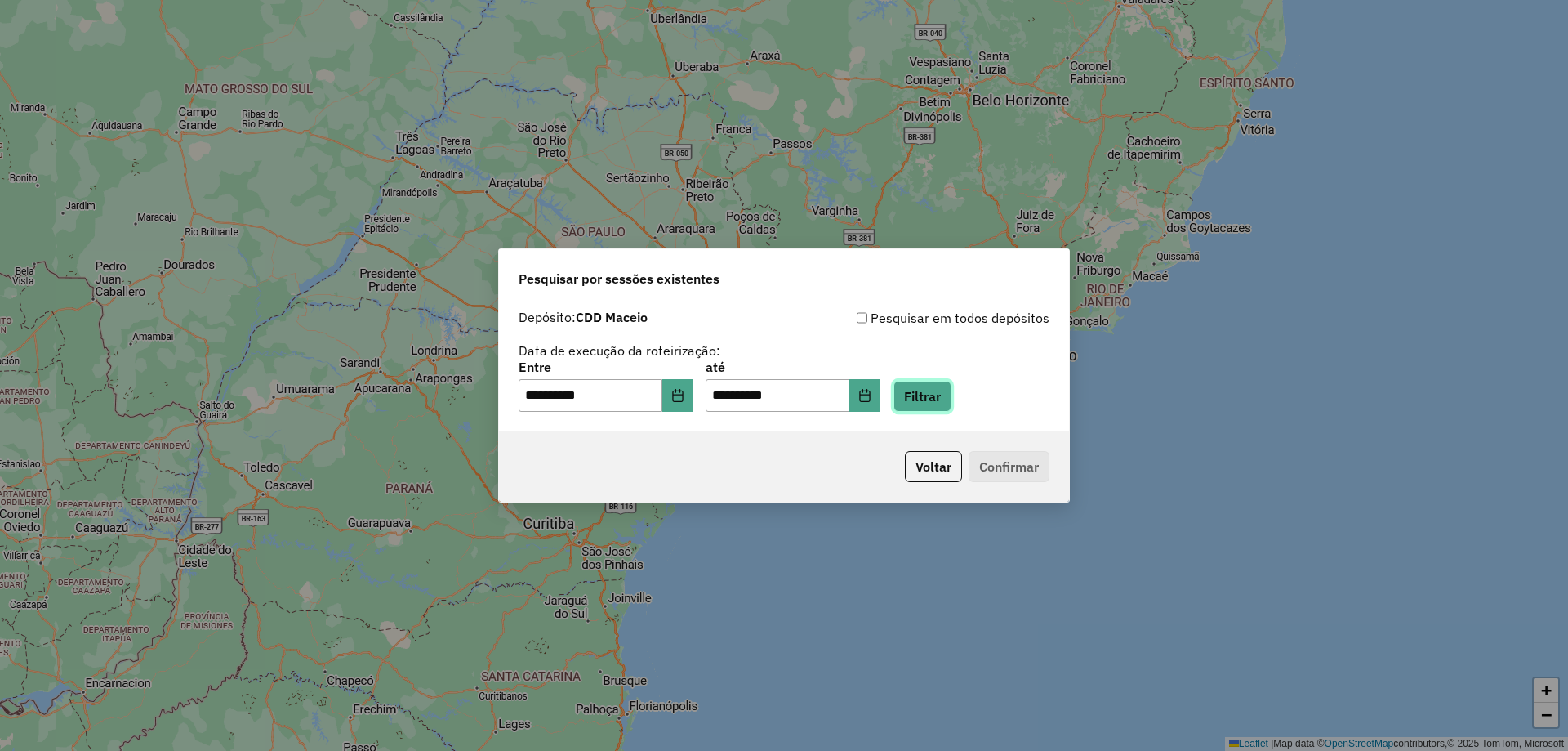
drag, startPoint x: 942, startPoint y: 397, endPoint x: 691, endPoint y: 402, distance: 251.0
click at [694, 401] on div "**********" at bounding box center [784, 387] width 531 height 51
click at [684, 400] on icon "Choose Date" at bounding box center [678, 395] width 13 height 13
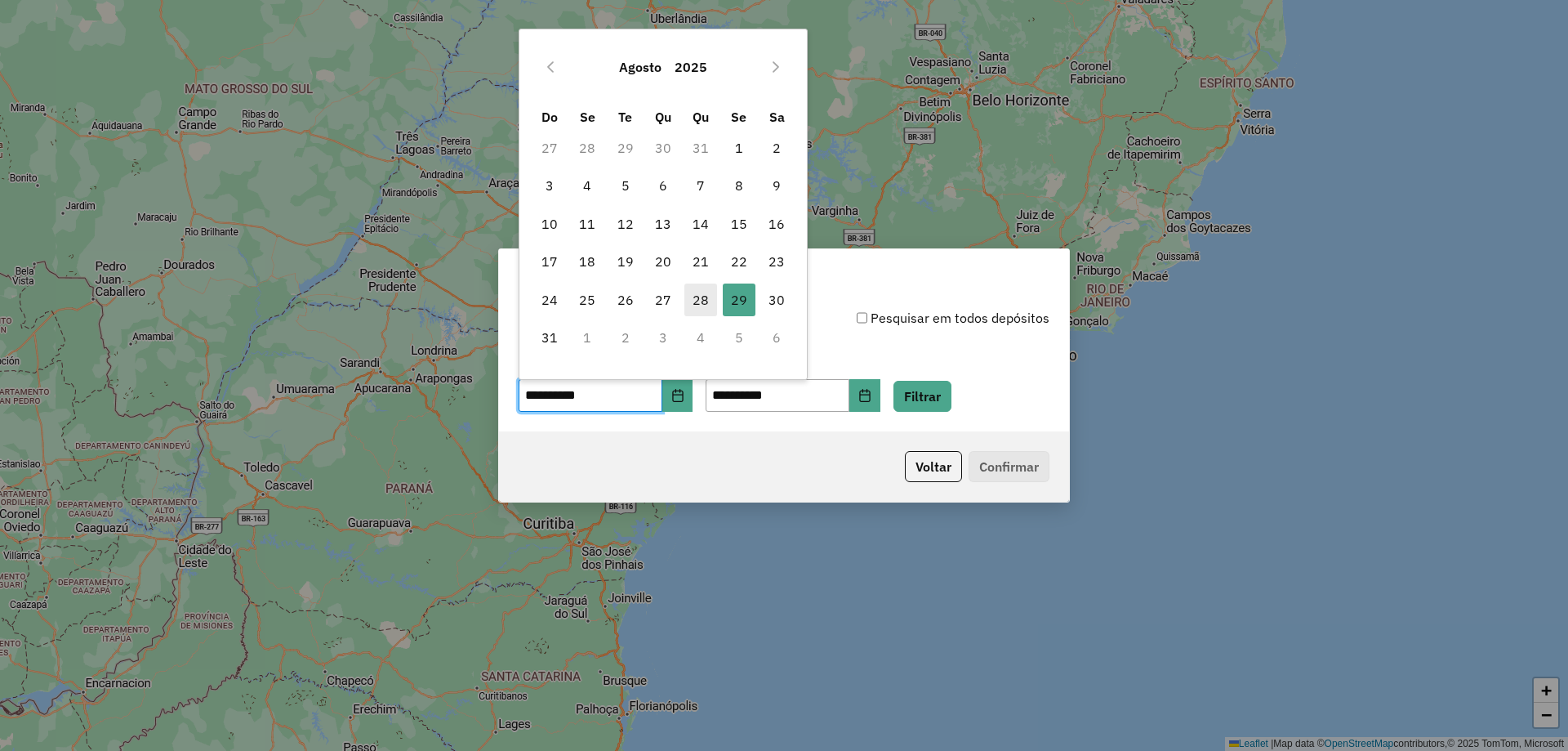
click at [701, 307] on span "28" at bounding box center [700, 299] width 32 height 32
type input "**********"
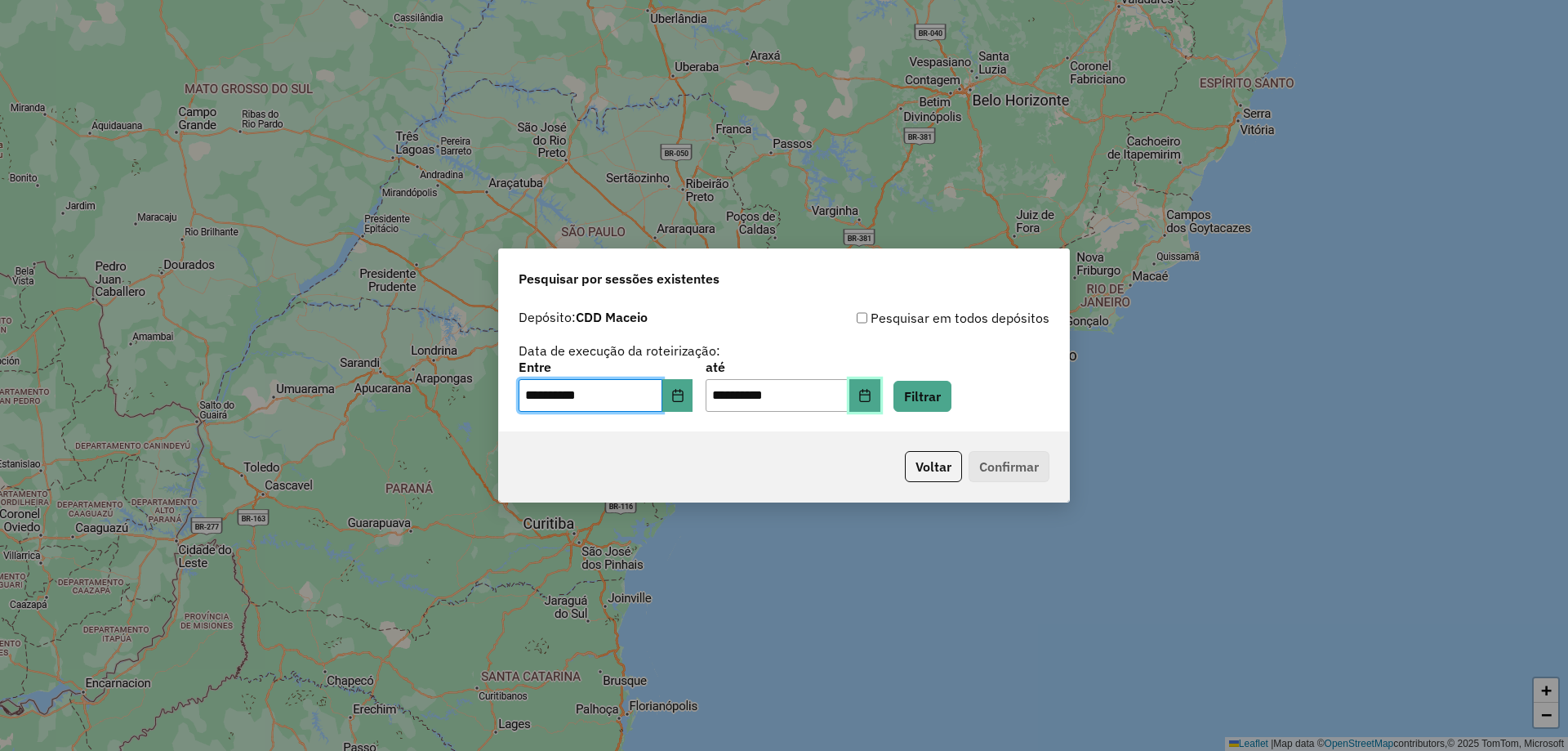
click at [878, 390] on button "Choose Date" at bounding box center [865, 395] width 31 height 32
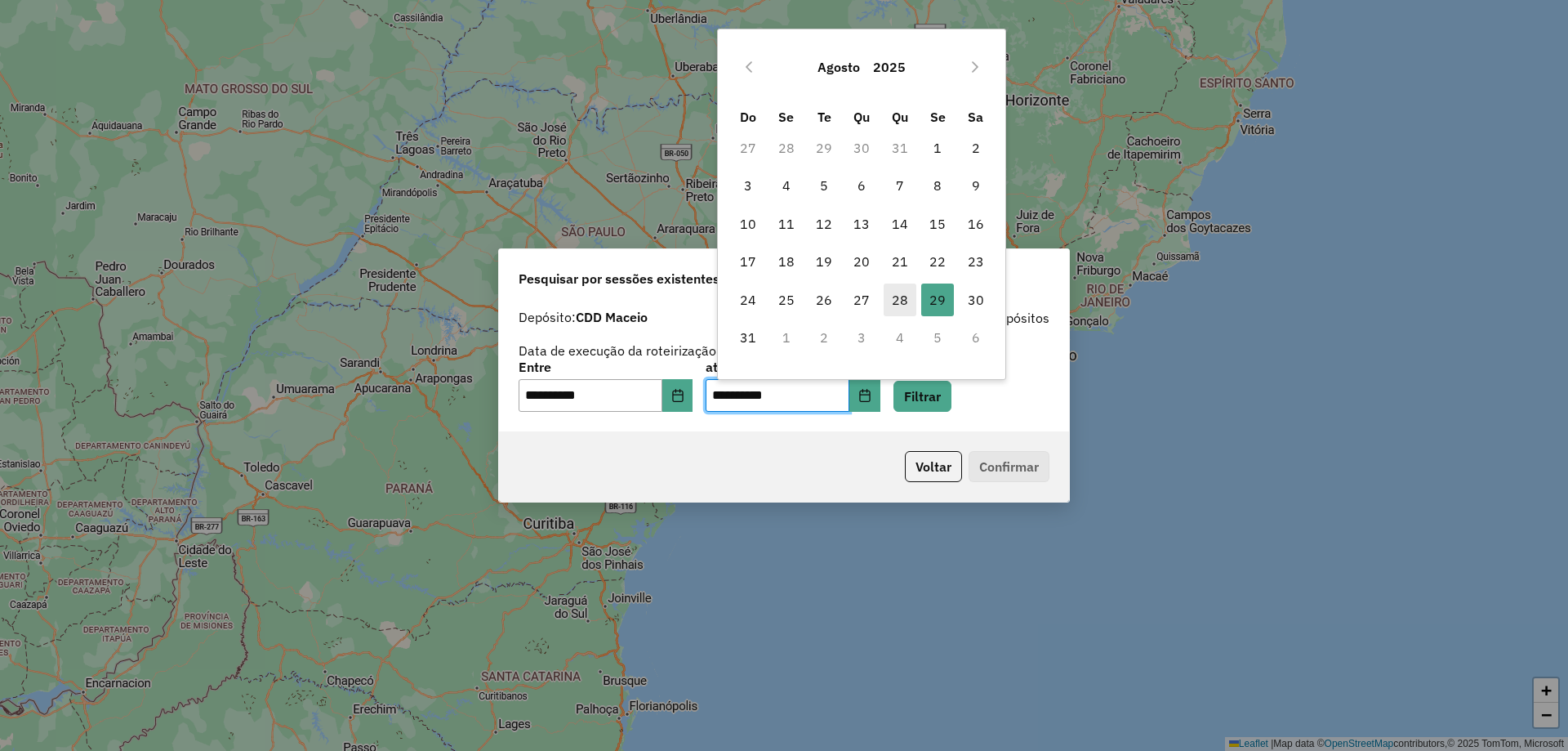
click at [894, 302] on span "28" at bounding box center [899, 299] width 32 height 32
type input "**********"
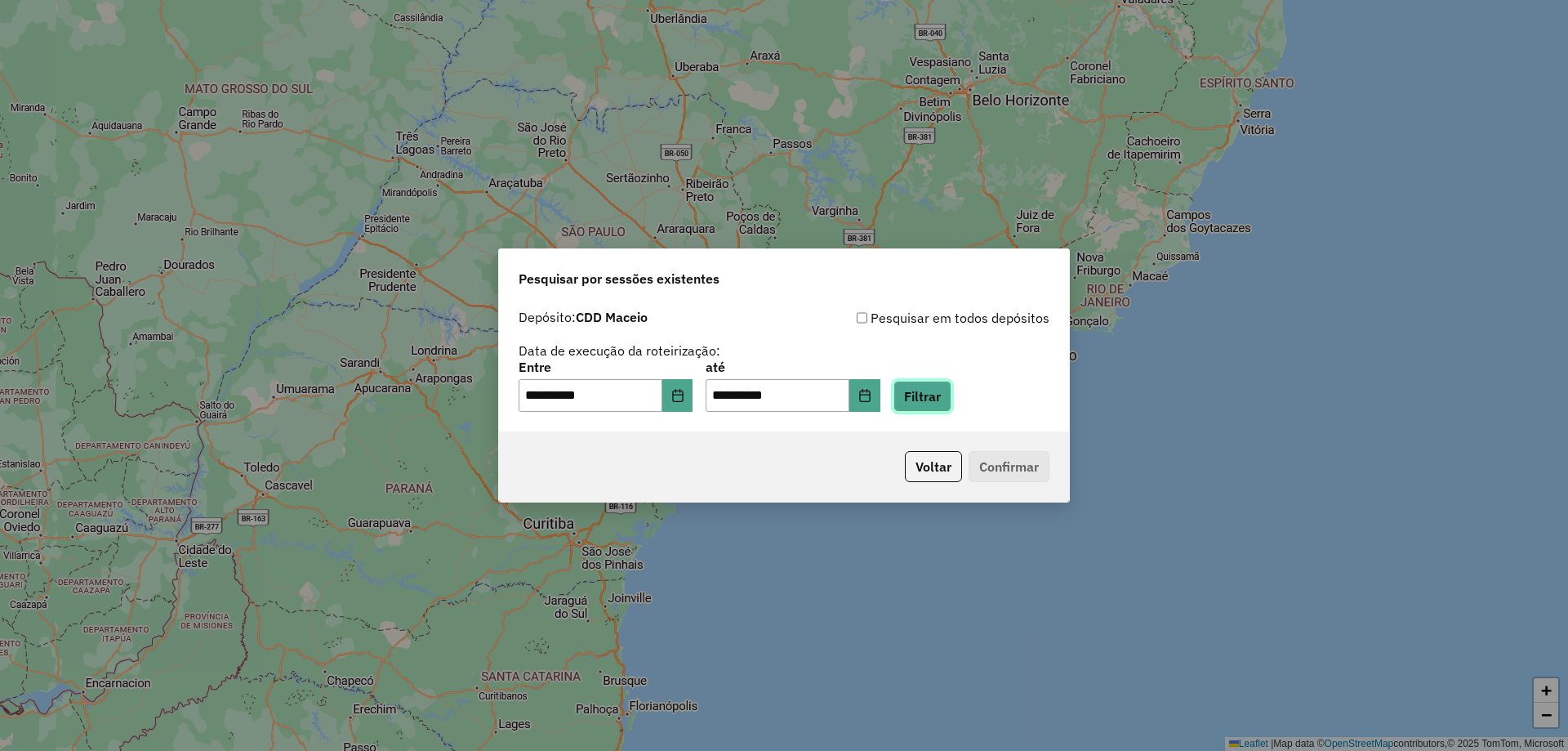
click at [940, 397] on button "Filtrar" at bounding box center [922, 396] width 58 height 31
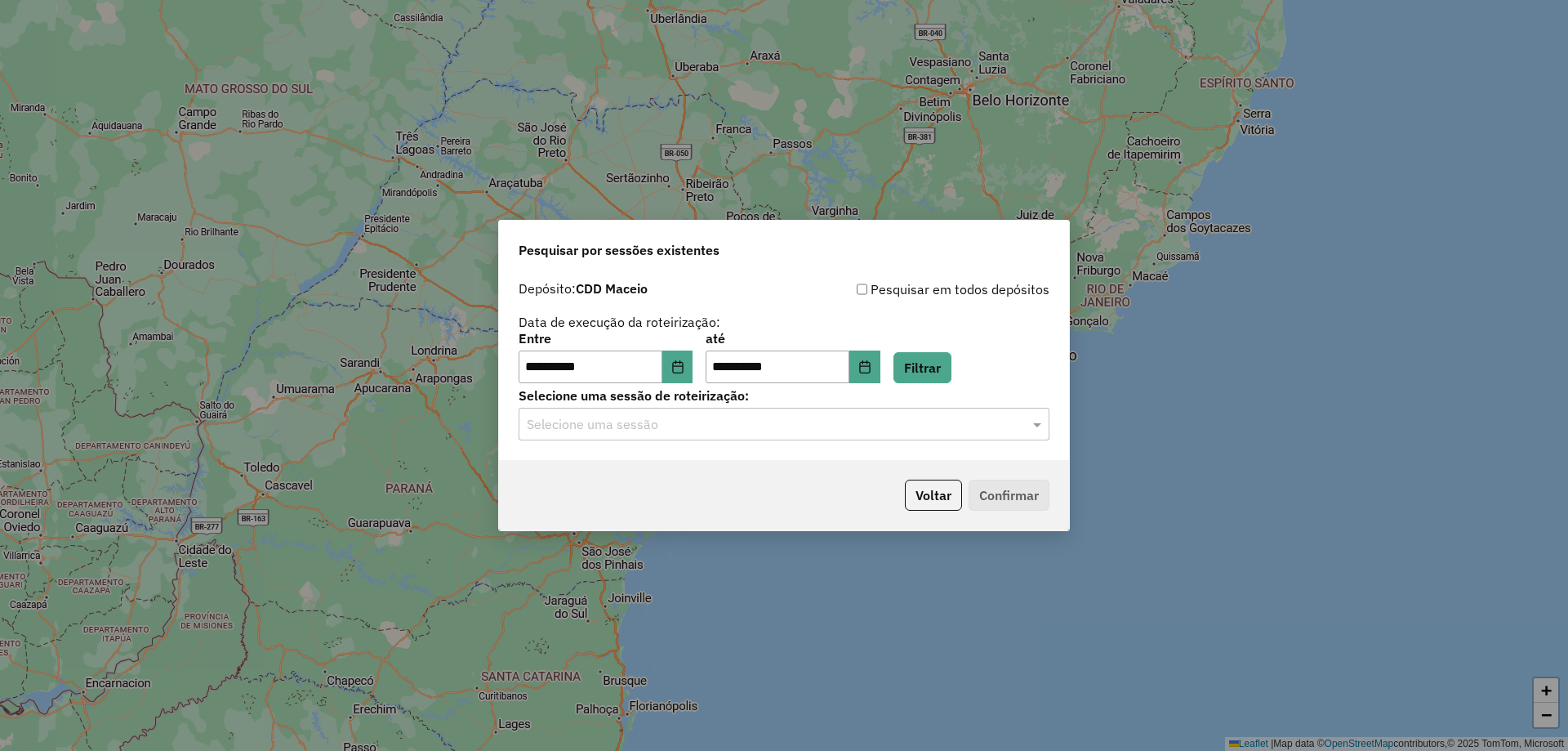
click at [727, 428] on input "text" at bounding box center [768, 425] width 482 height 20
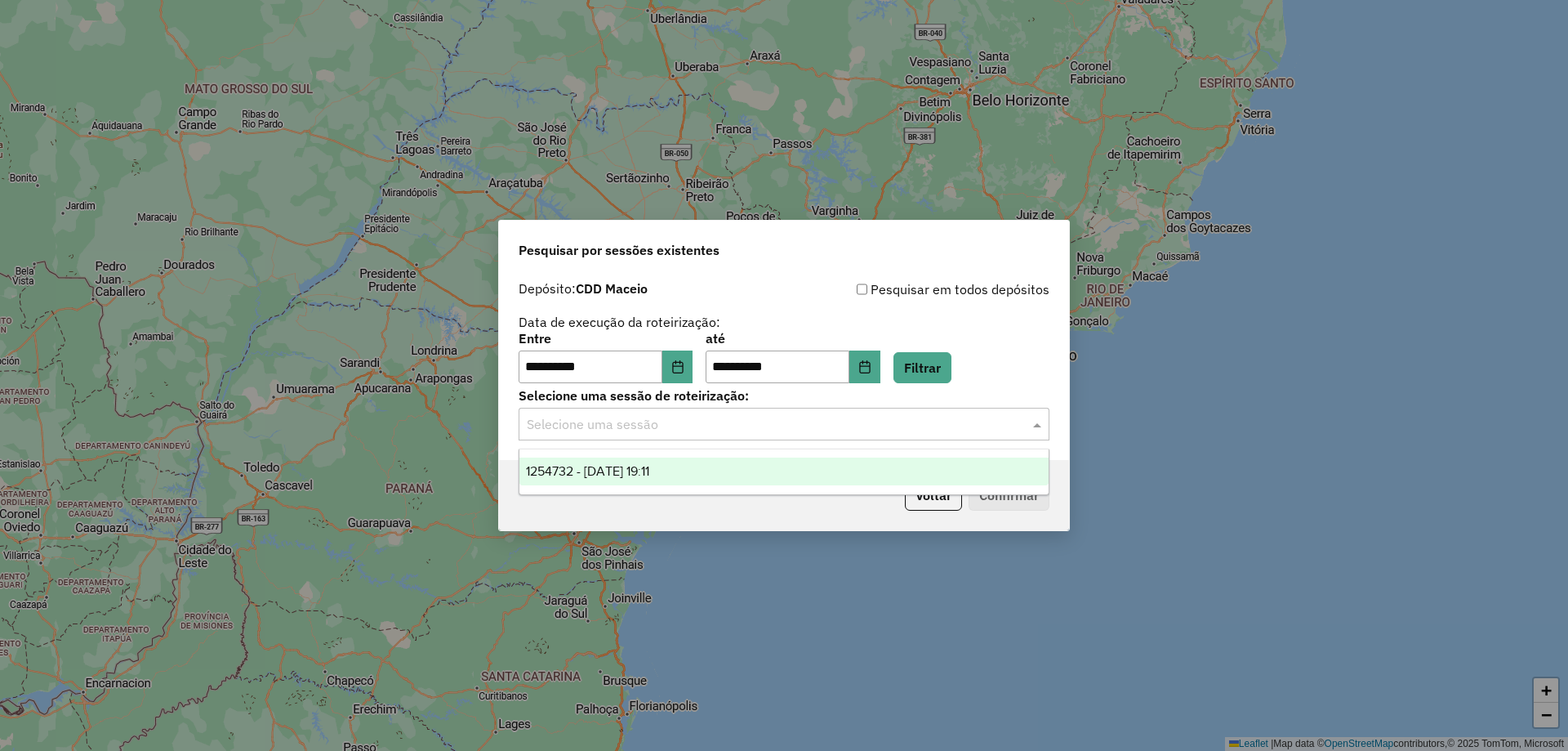
click at [687, 466] on div "1254732 - 28/08/2025 19:11" at bounding box center [784, 472] width 529 height 27
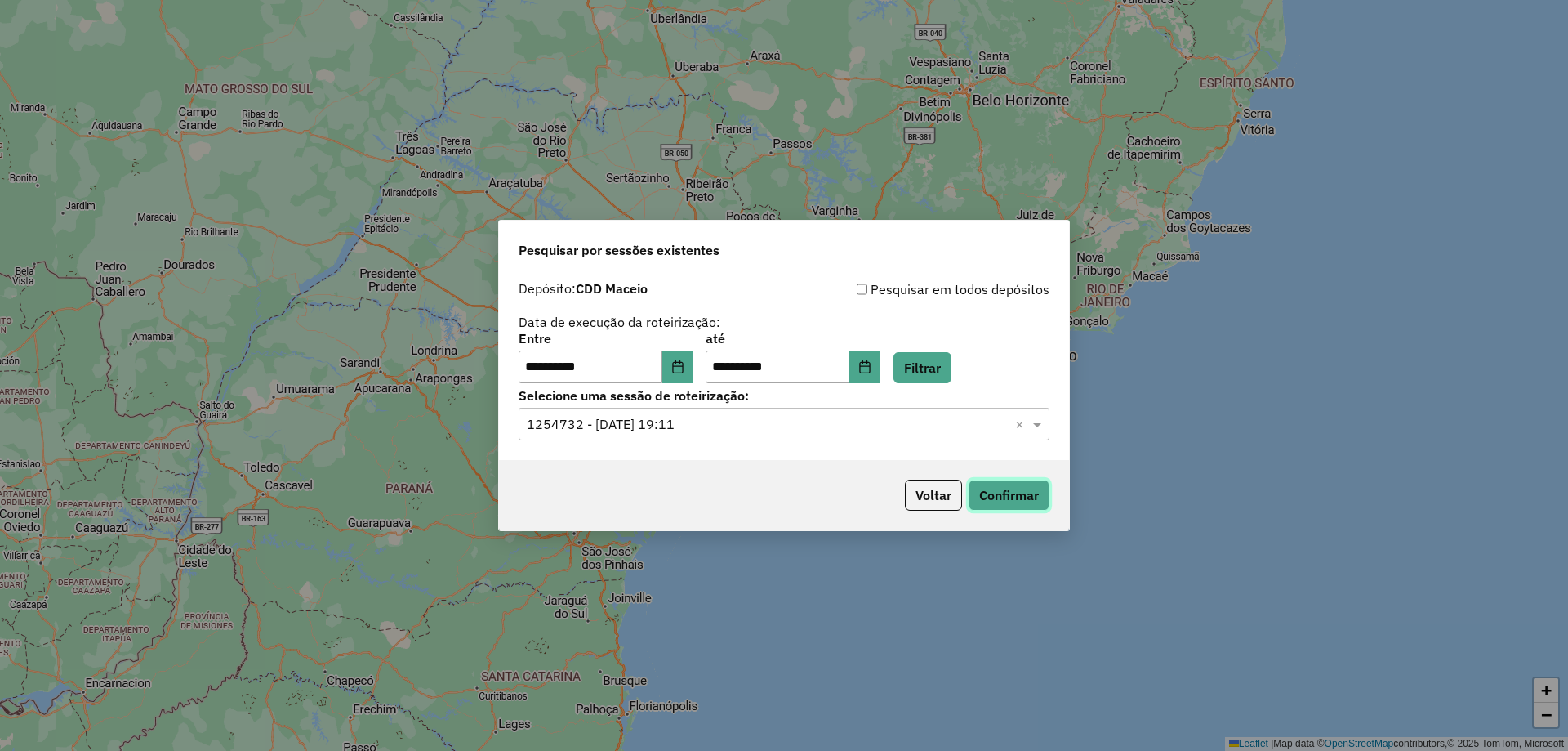
click at [1000, 493] on button "Confirmar" at bounding box center [1009, 495] width 81 height 31
click at [1002, 495] on button "Confirmar" at bounding box center [1009, 495] width 81 height 31
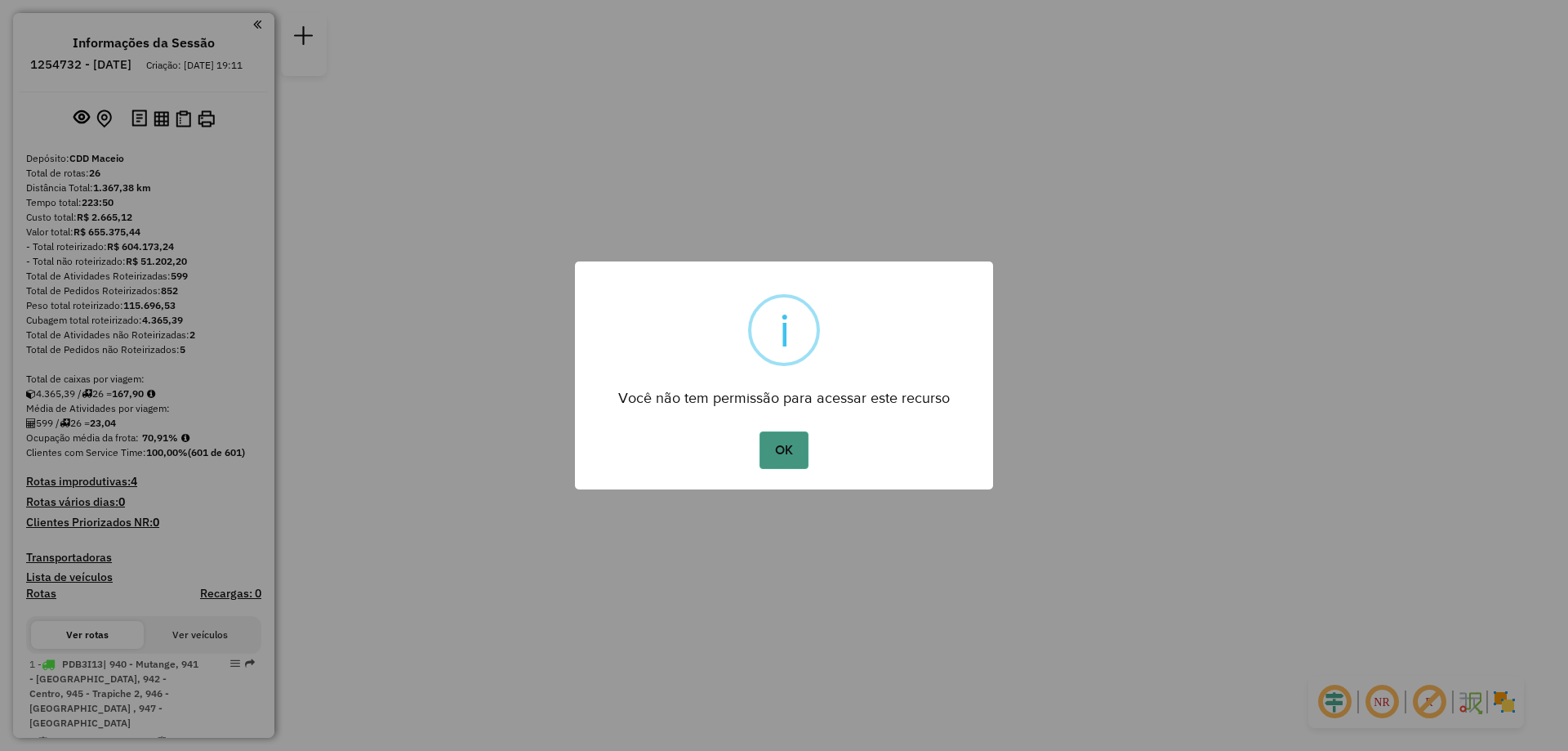
click at [795, 453] on button "OK" at bounding box center [783, 450] width 48 height 37
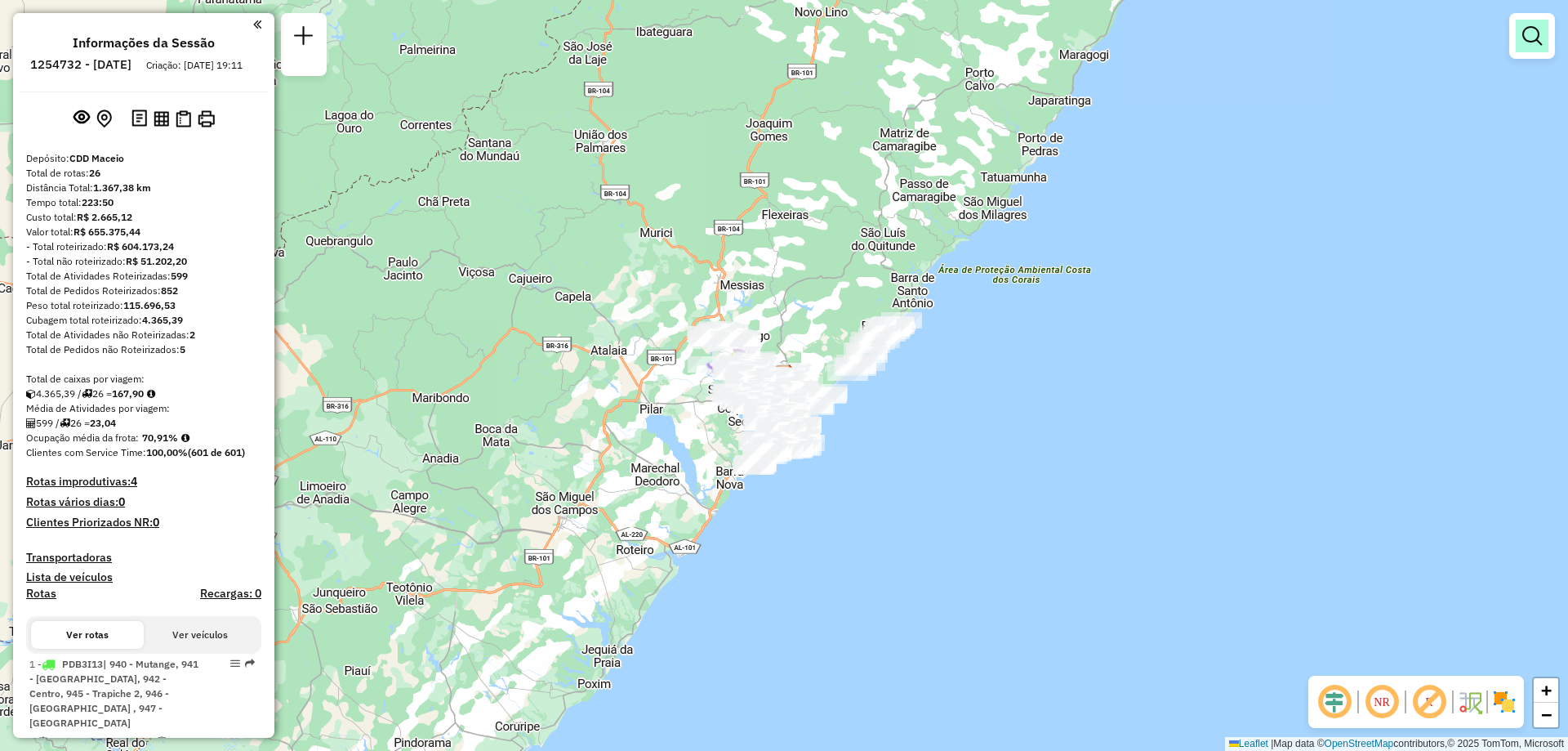
click at [1533, 41] on em at bounding box center [1532, 36] width 20 height 20
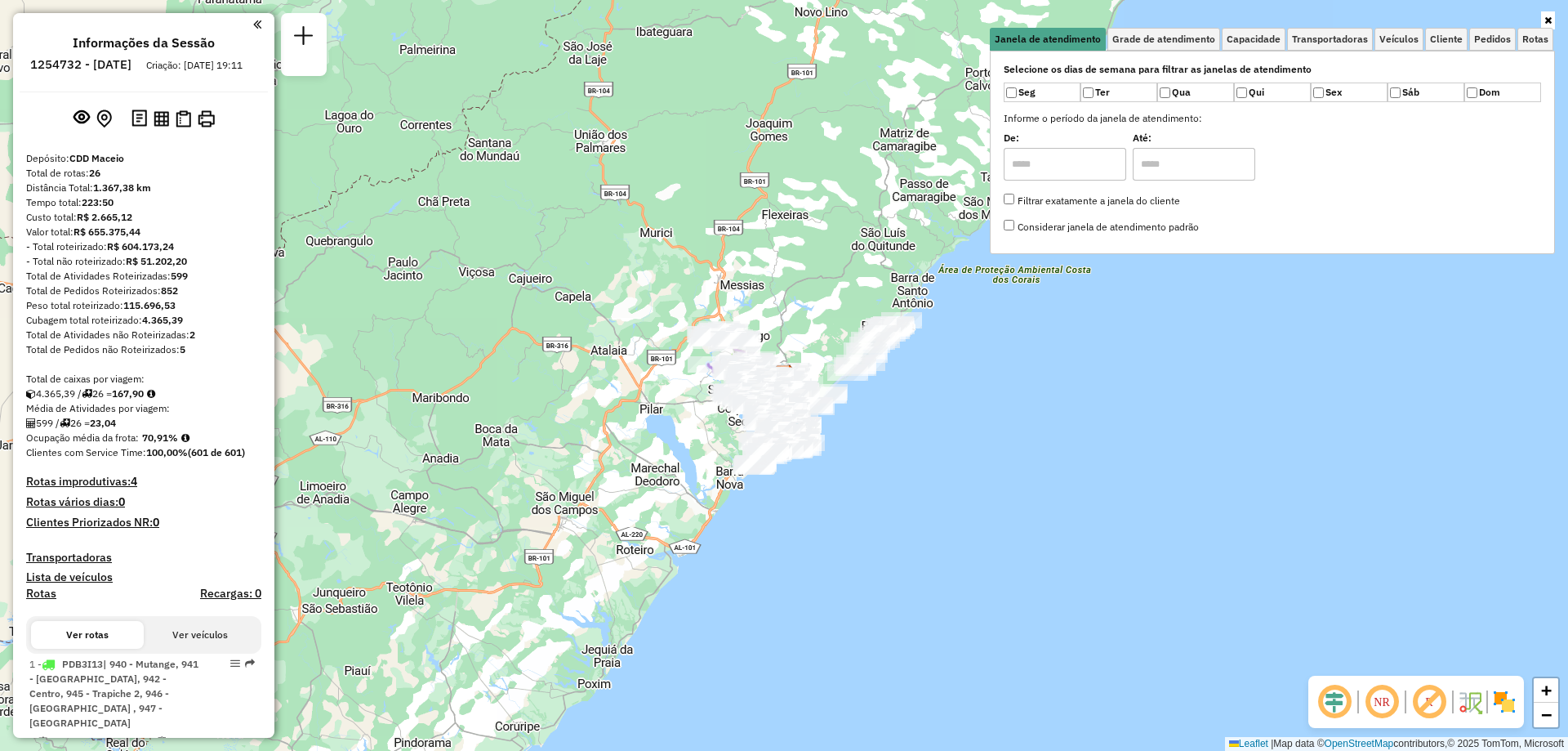
click at [1547, 24] on icon at bounding box center [1548, 21] width 8 height 10
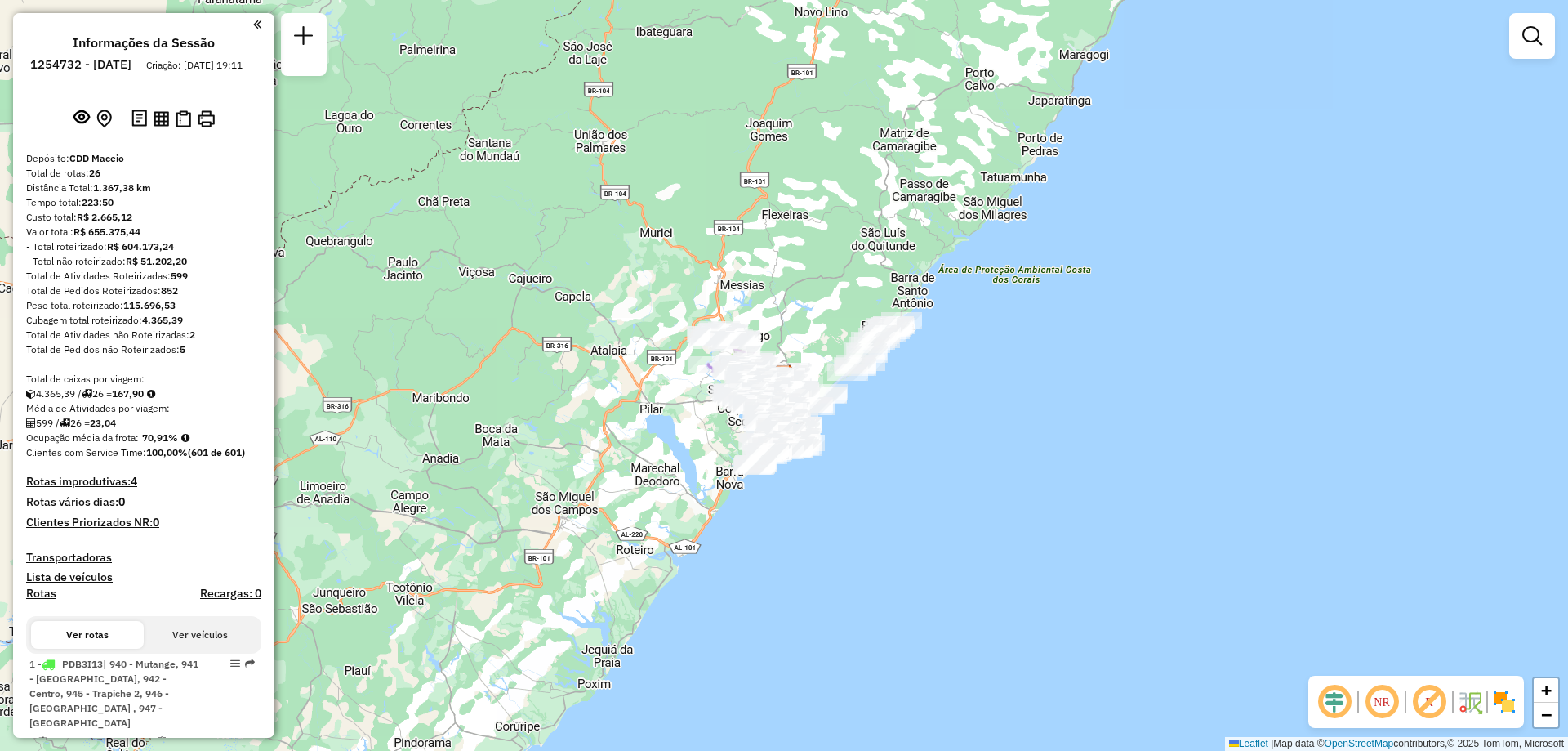
scroll to position [163, 0]
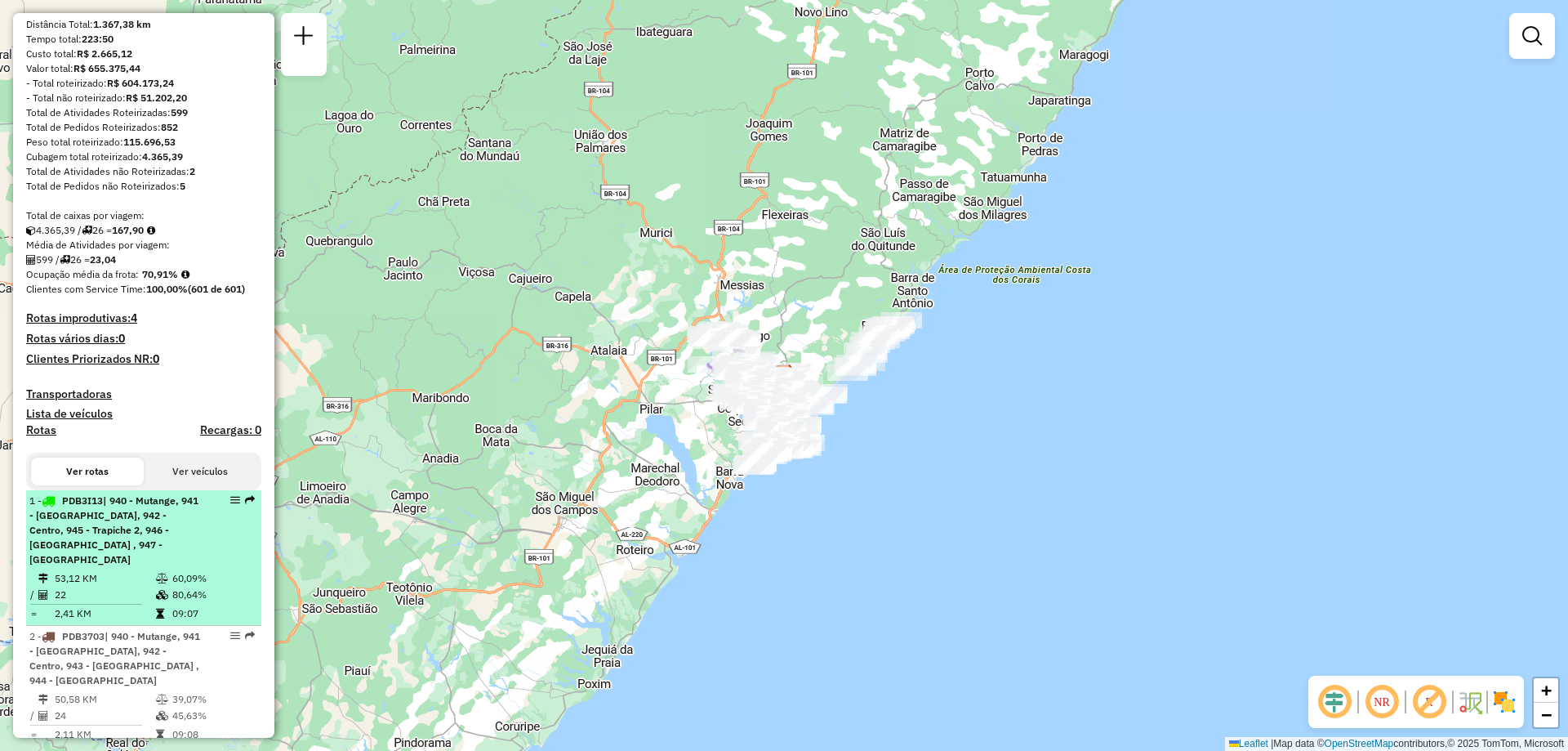
click at [111, 551] on div "1 - PDB3I13 | 940 - Mutange, 941 - [GEOGRAPHIC_DATA], 942 - Centro, 945 - Trapi…" at bounding box center [115, 529] width 173 height 73
select select "**********"
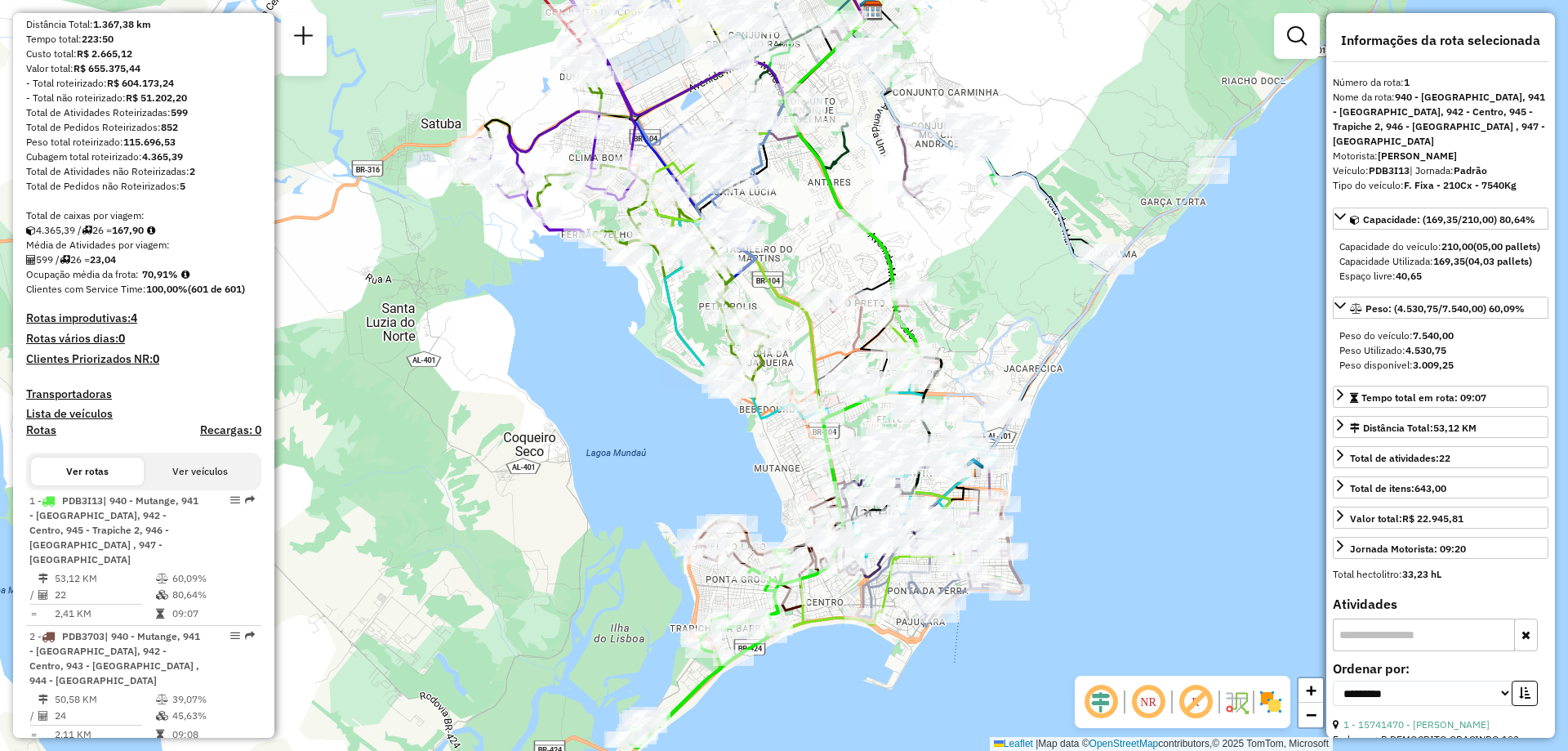
click at [1147, 702] on em at bounding box center [1148, 702] width 39 height 39
click at [261, 523] on span "Exibir somente esta rota" at bounding box center [328, 525] width 145 height 13
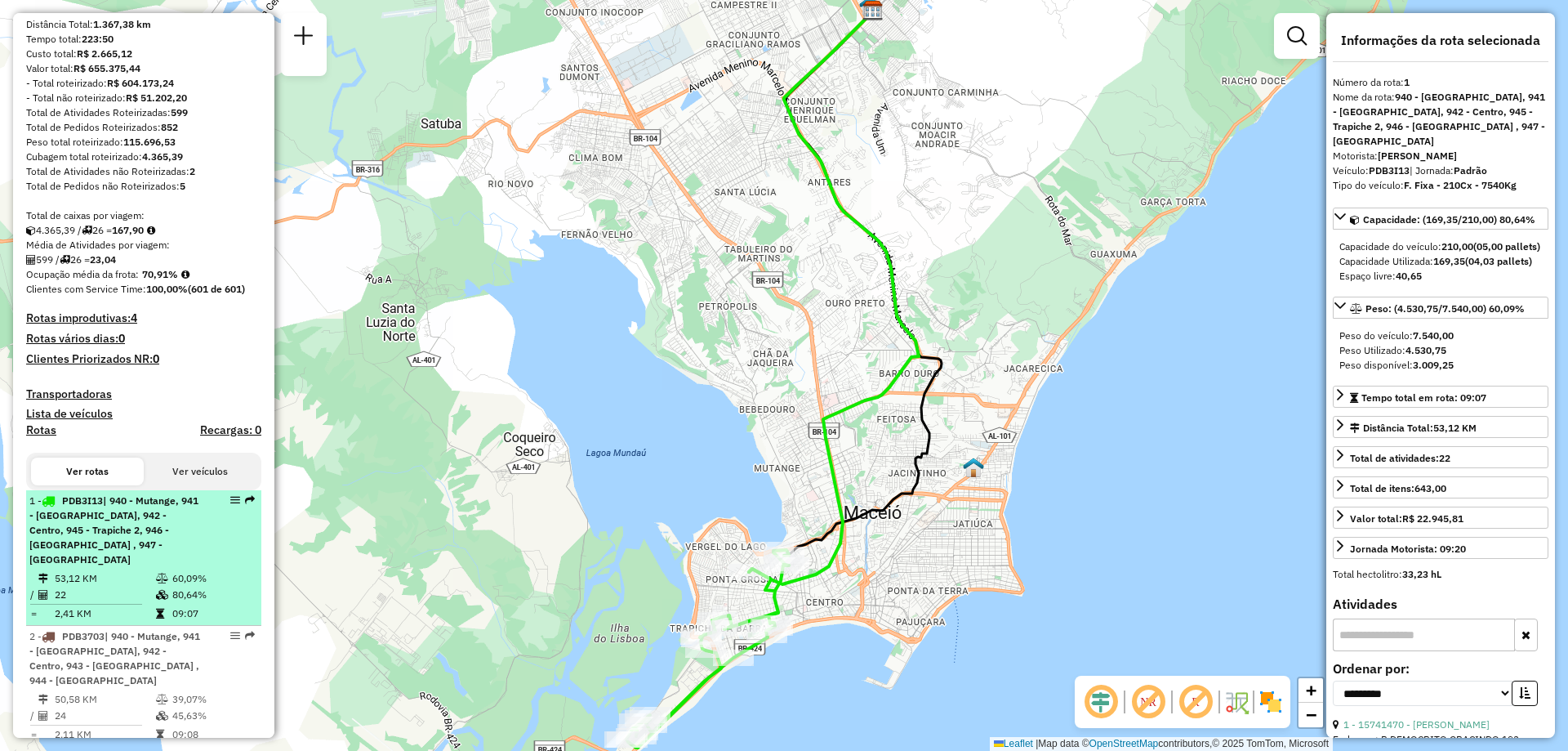
click at [166, 538] on div "1 - PDB3I13 | 940 - Mutange, 941 - [GEOGRAPHIC_DATA], 942 - Centro, 945 - Trapi…" at bounding box center [115, 529] width 173 height 73
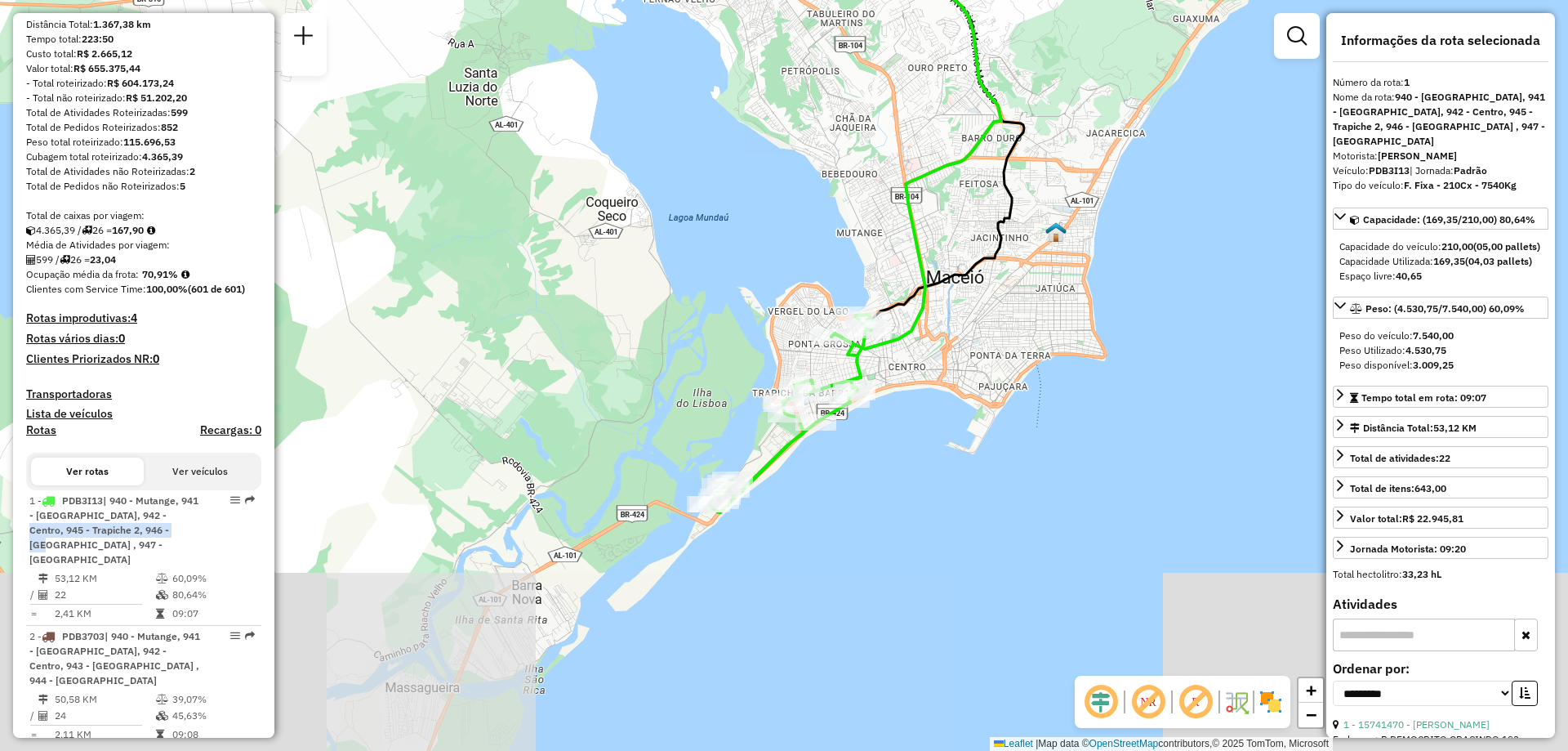
drag, startPoint x: 953, startPoint y: 553, endPoint x: 1024, endPoint y: 361, distance: 204.7
click at [1024, 361] on div "Janela de atendimento Grade de atendimento Capacidade Transportadoras Veículos …" at bounding box center [784, 375] width 1568 height 751
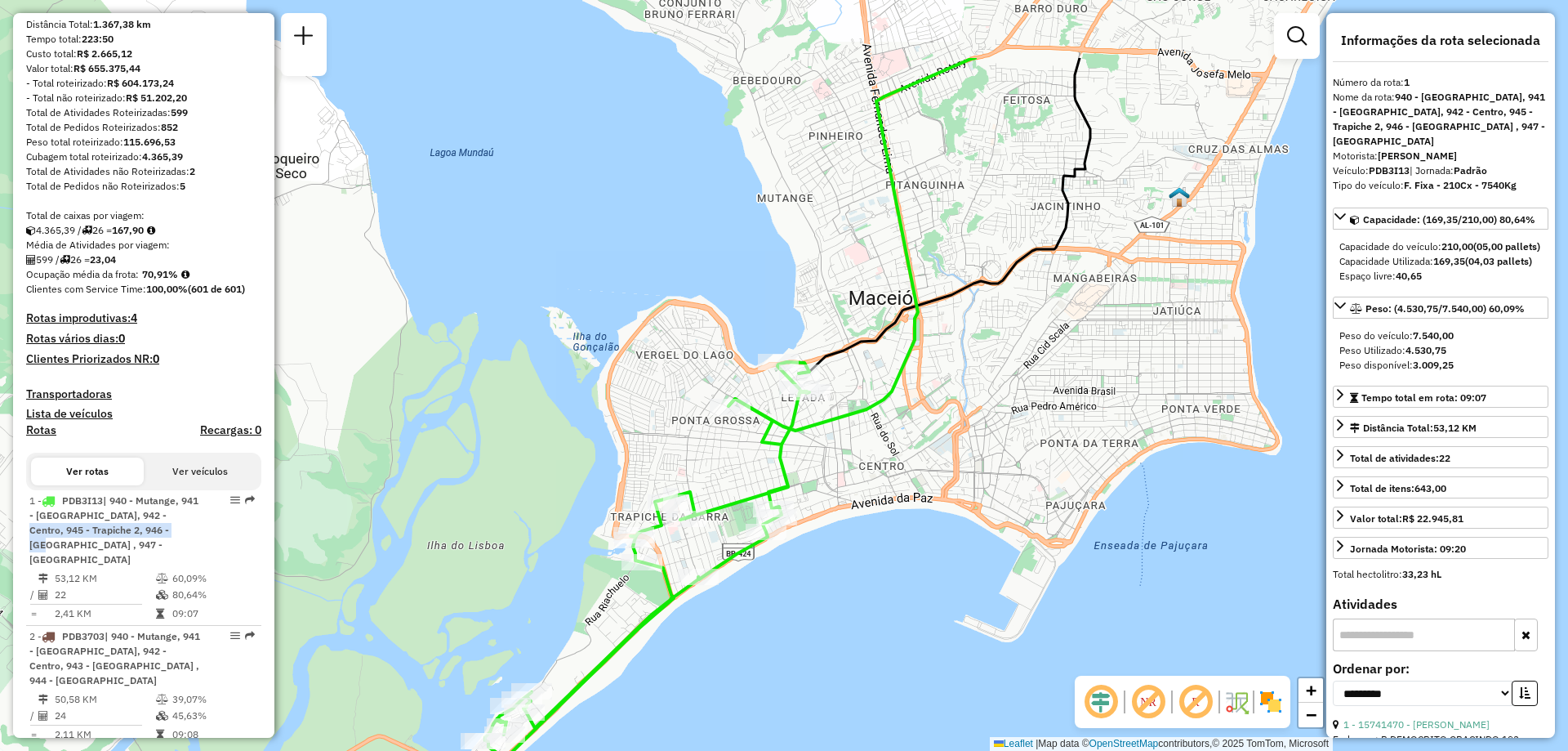
drag, startPoint x: 908, startPoint y: 309, endPoint x: 912, endPoint y: 442, distance: 133.1
click at [912, 442] on div "Janela de atendimento Grade de atendimento Capacidade Transportadoras Veículos …" at bounding box center [784, 375] width 1568 height 751
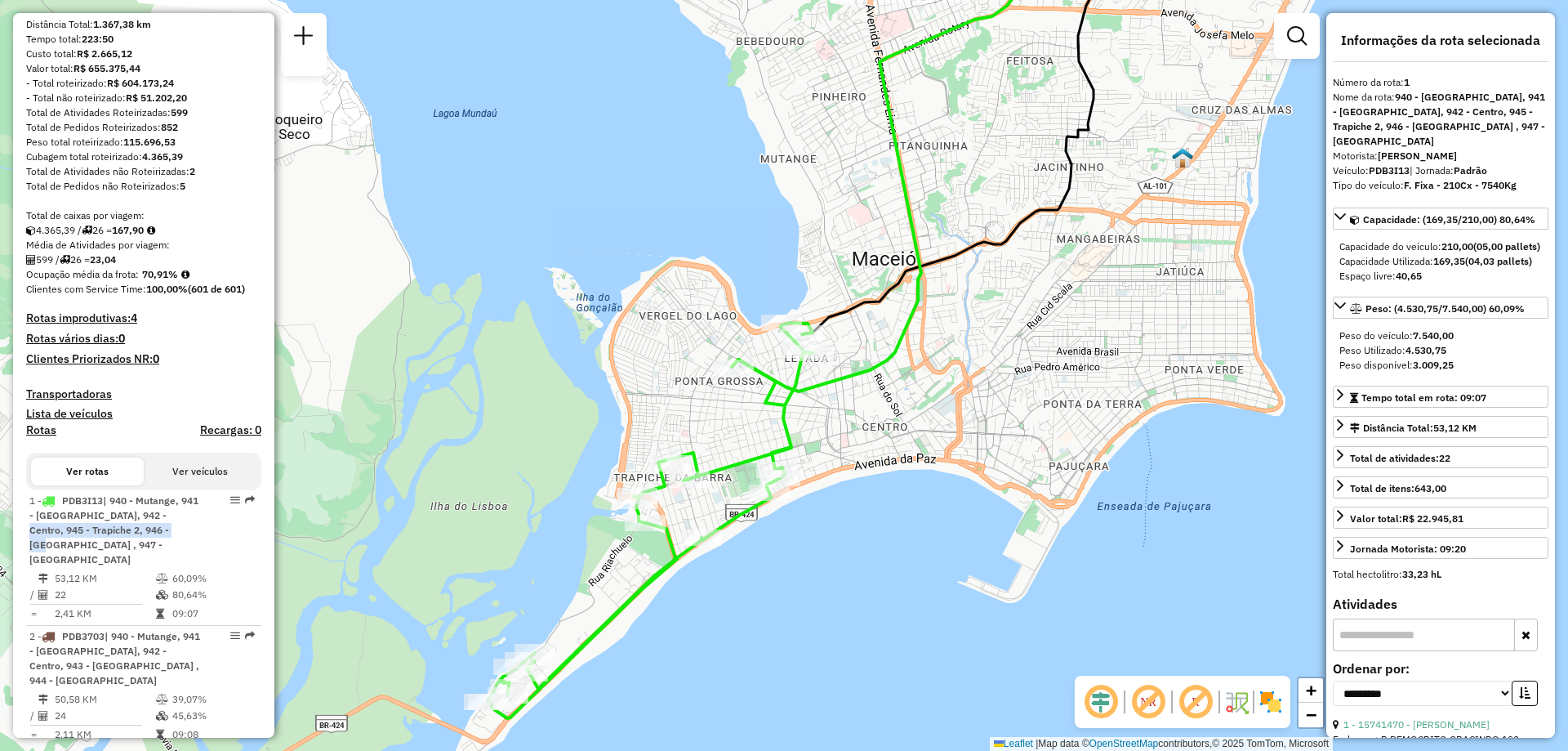
drag, startPoint x: 1028, startPoint y: 365, endPoint x: 1033, endPoint y: 322, distance: 43.3
click at [1033, 322] on div "Janela de atendimento Grade de atendimento Capacidade Transportadoras Veículos …" at bounding box center [784, 375] width 1568 height 751
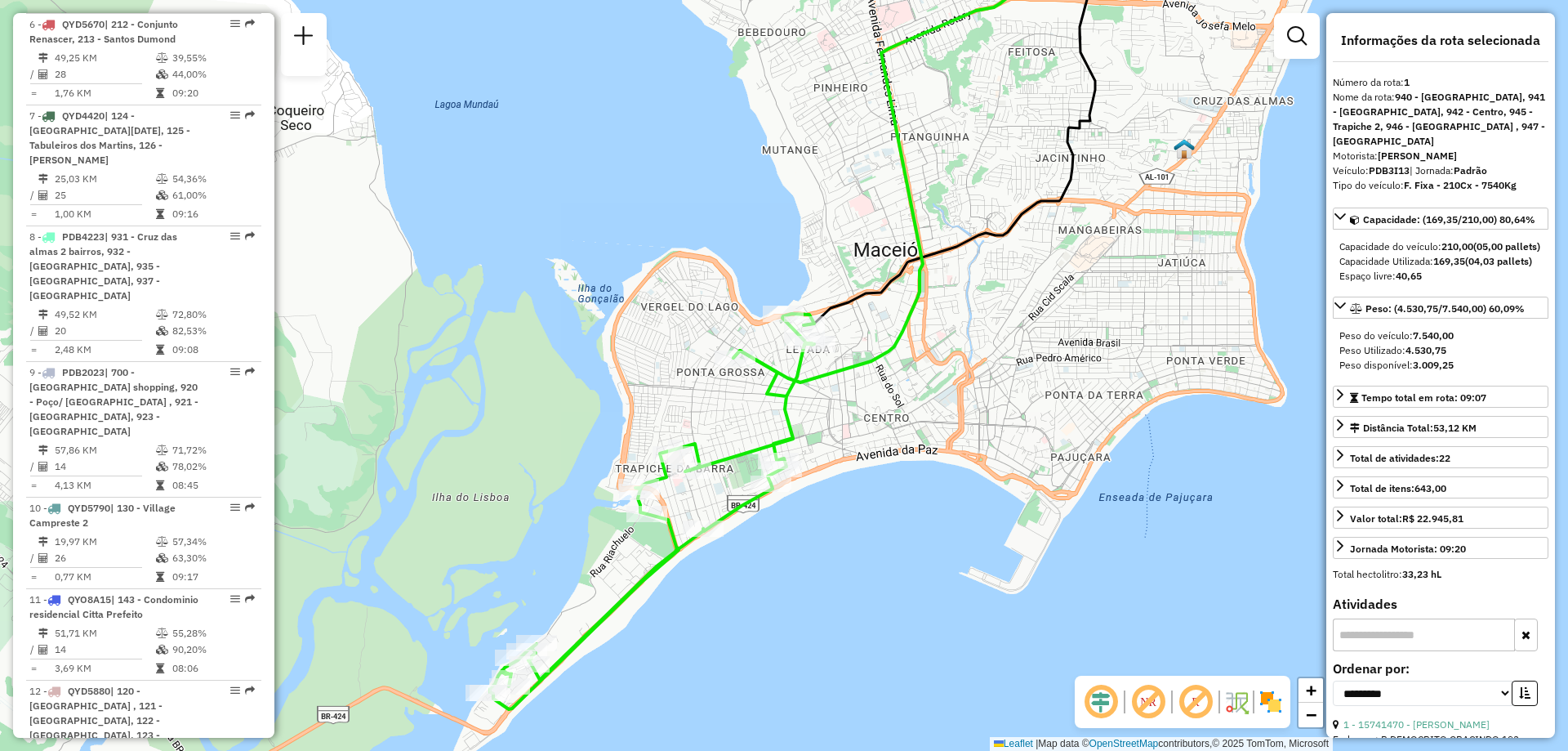
scroll to position [2710, 0]
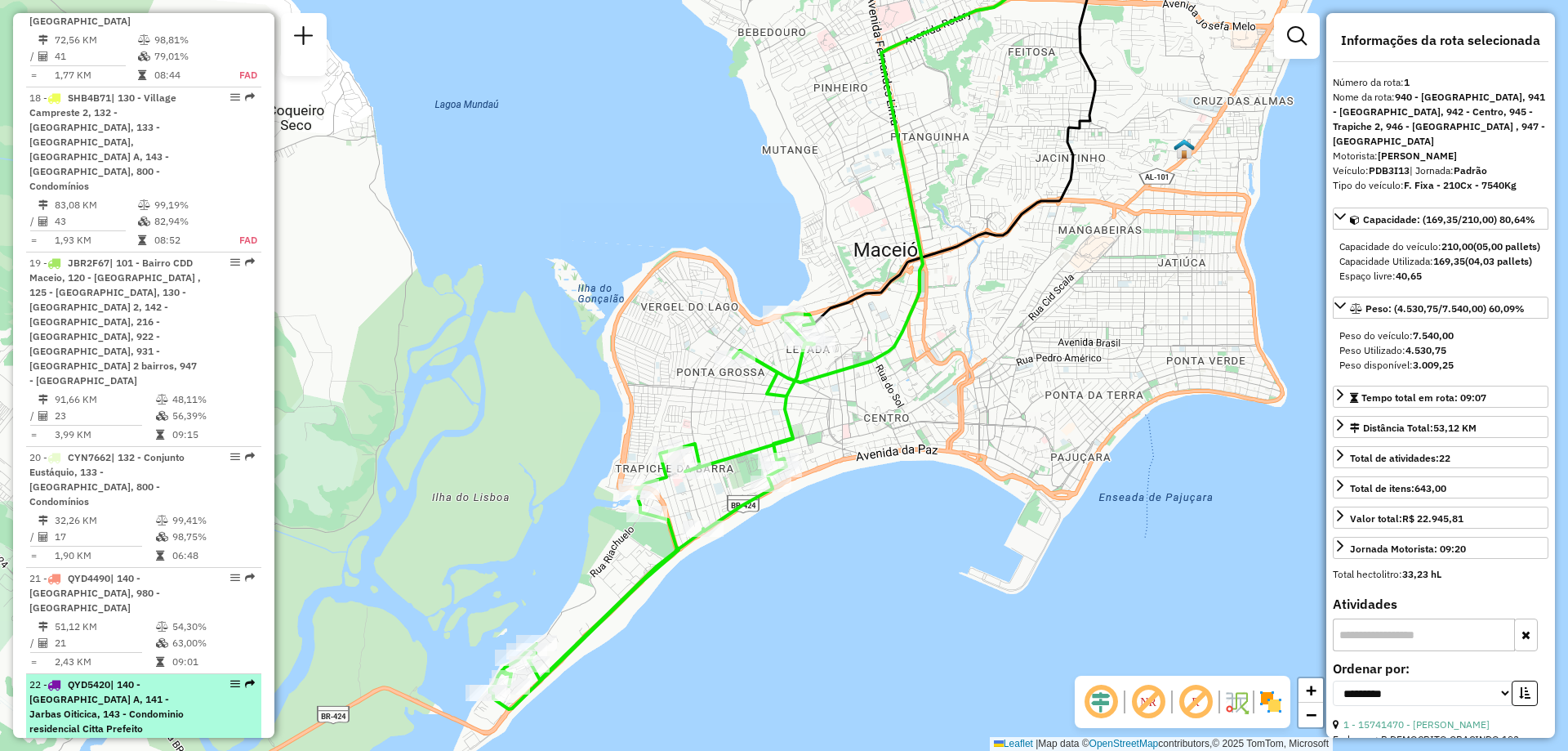
click at [185, 678] on div "22 - QYD5420 | 140 - [GEOGRAPHIC_DATA] A, 141 - [GEOGRAPHIC_DATA], 143 - Condom…" at bounding box center [115, 707] width 173 height 59
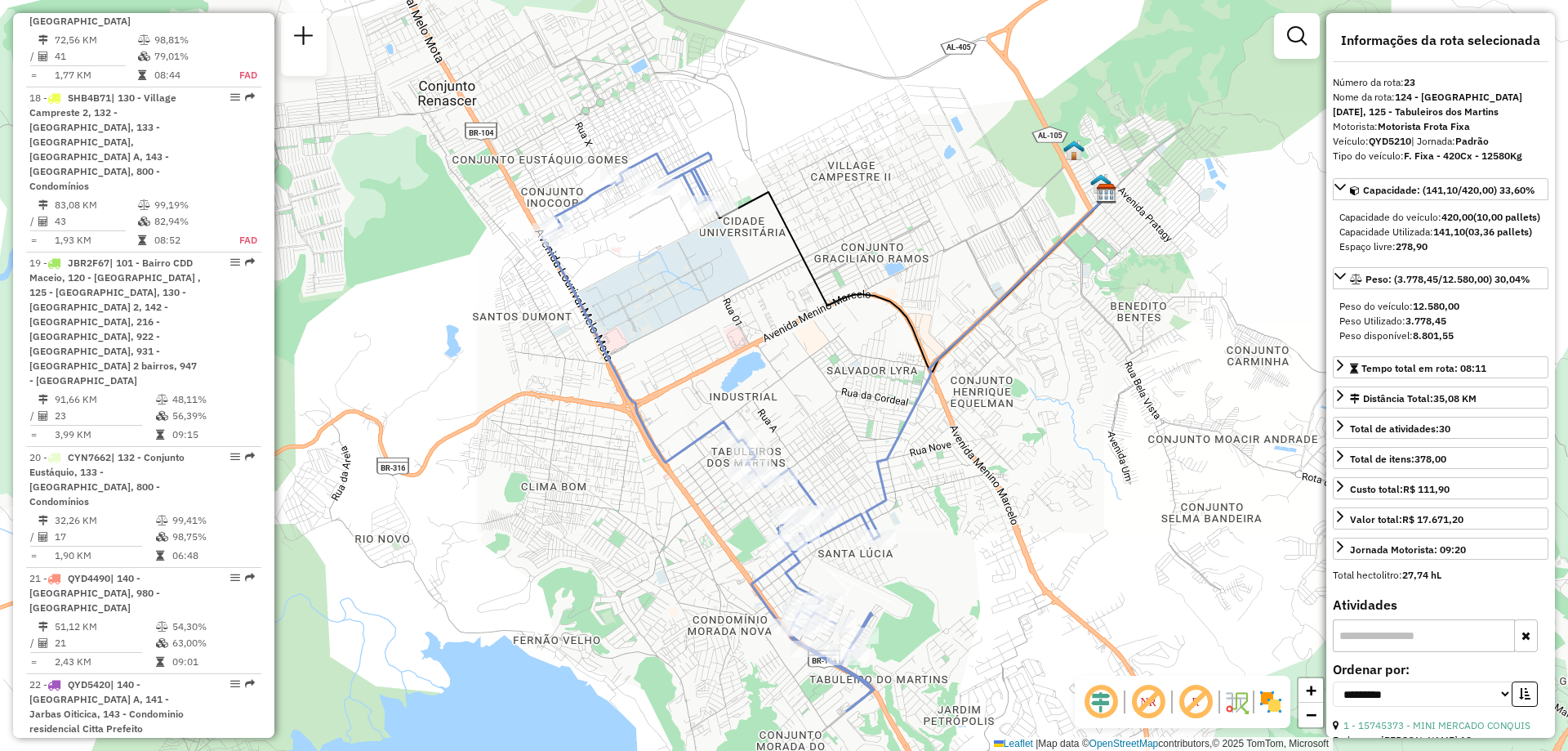
drag, startPoint x: 838, startPoint y: 318, endPoint x: 881, endPoint y: 375, distance: 71.4
click at [881, 375] on div "Janela de atendimento Grade de atendimento Capacidade Transportadoras Veículos …" at bounding box center [784, 375] width 1568 height 751
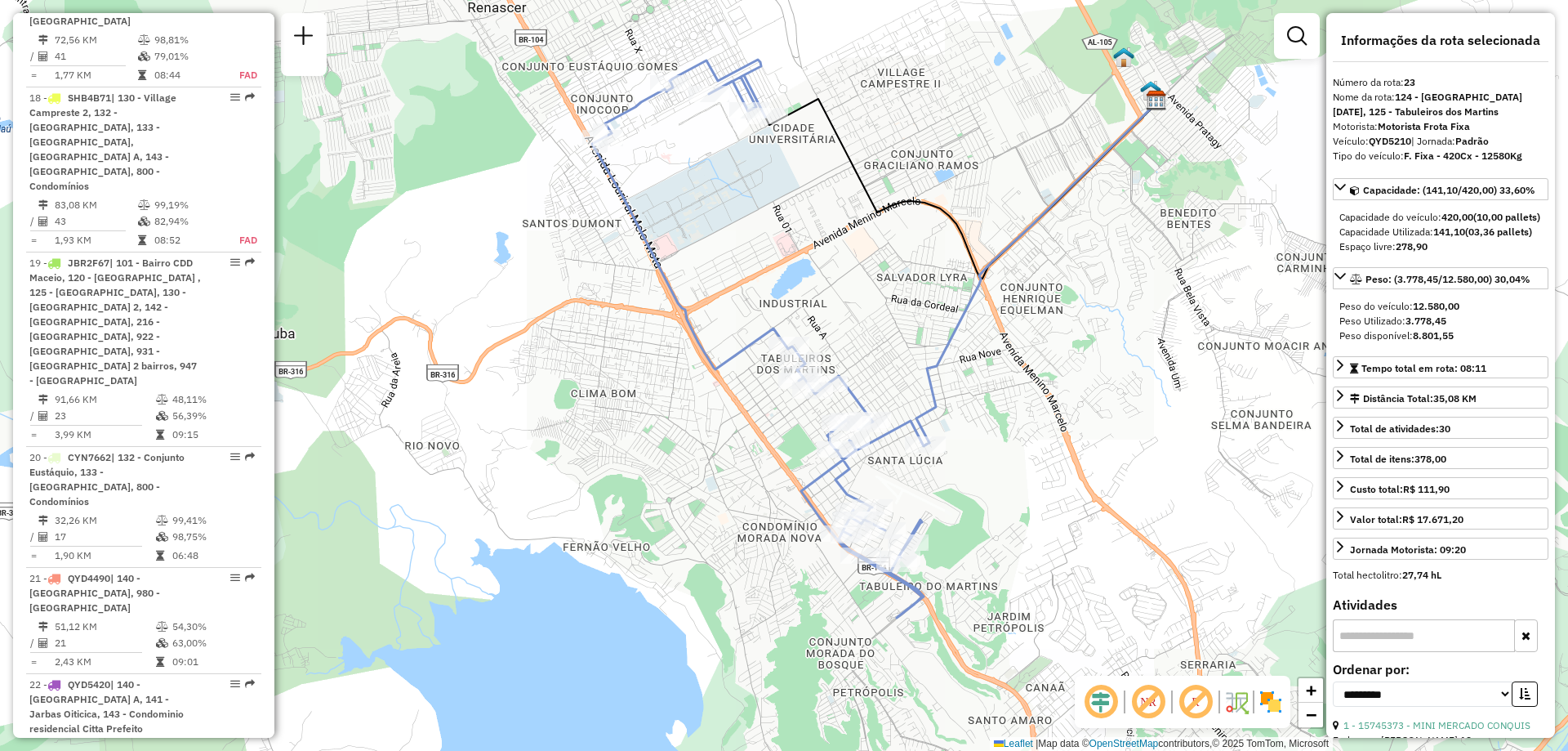
scroll to position [1897, 0]
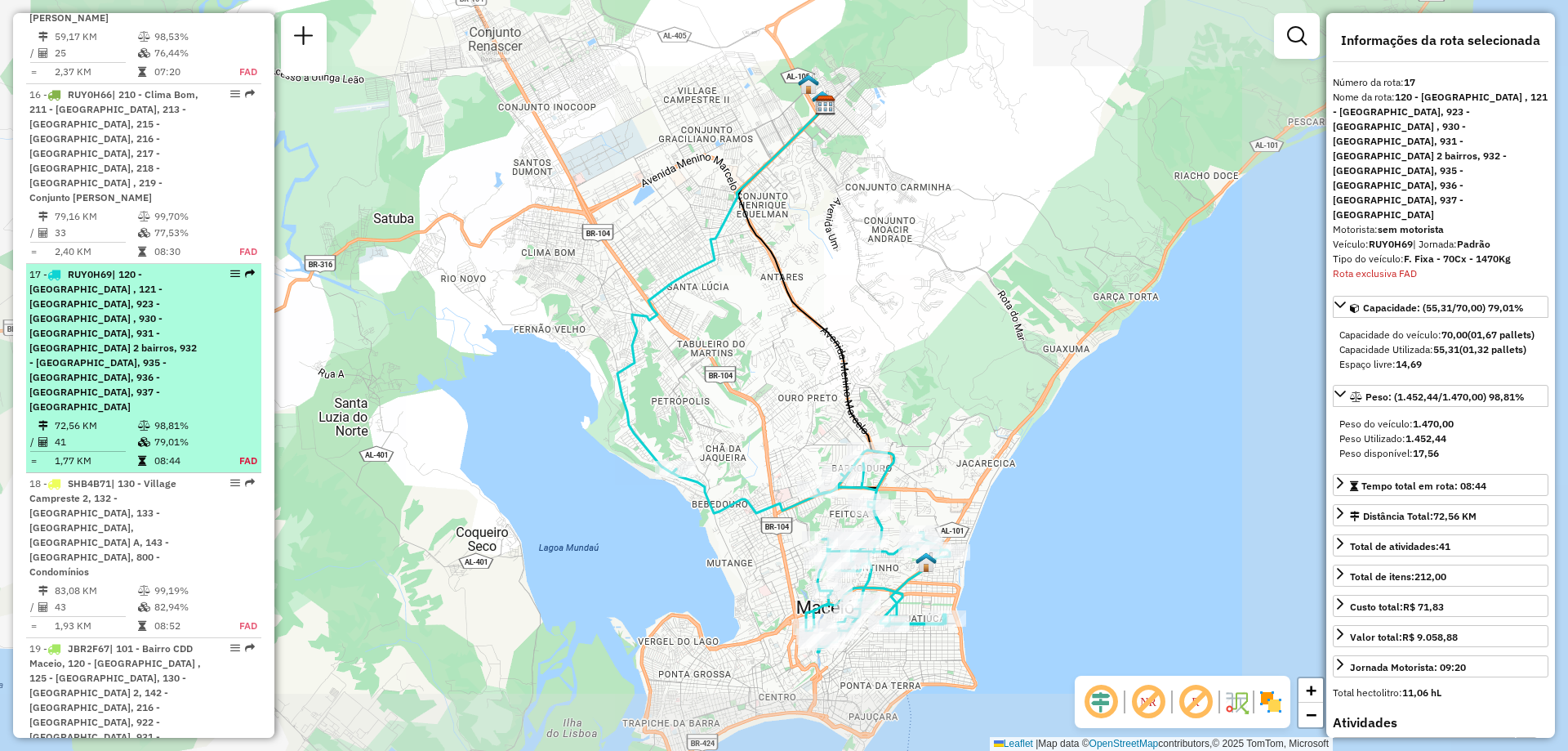
scroll to position [2399, 0]
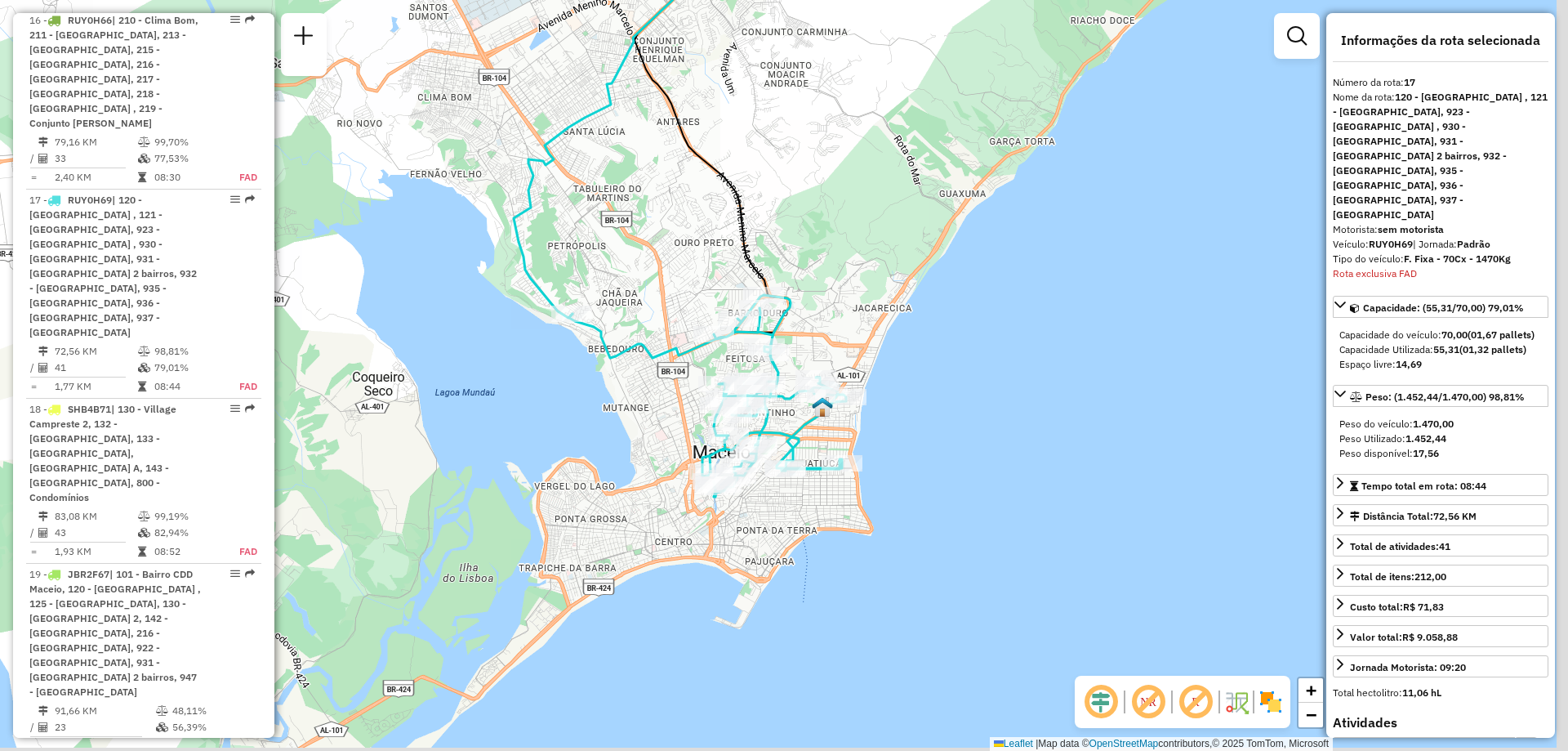
drag, startPoint x: 1067, startPoint y: 423, endPoint x: 1010, endPoint y: 301, distance: 134.7
click at [1010, 301] on div "Janela de atendimento Grade de atendimento Capacidade Transportadoras Veículos …" at bounding box center [784, 375] width 1568 height 751
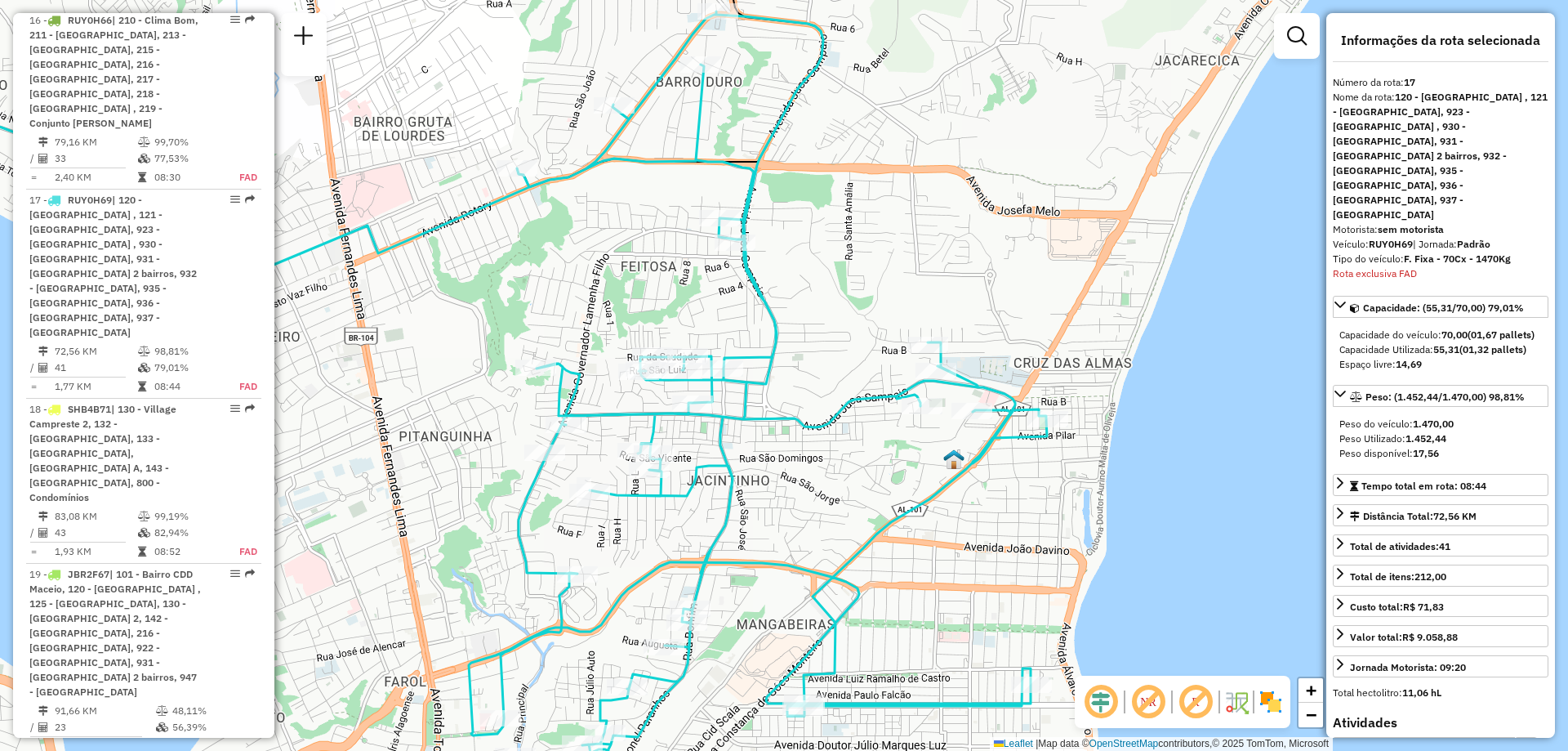
drag, startPoint x: 818, startPoint y: 455, endPoint x: 873, endPoint y: 447, distance: 55.6
click at [873, 447] on div "Janela de atendimento Grade de atendimento Capacidade Transportadoras Veículos …" at bounding box center [784, 375] width 1568 height 751
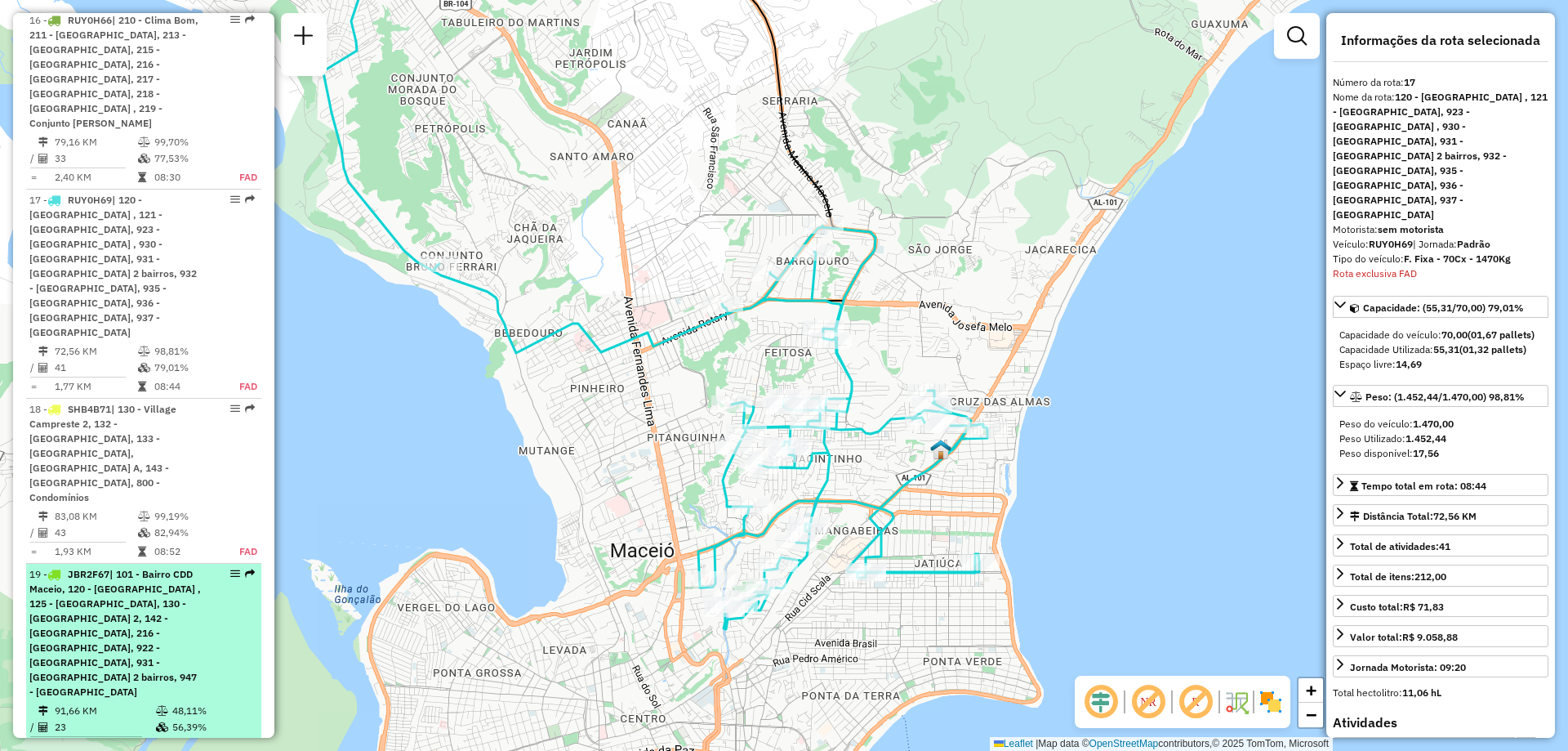
click at [143, 567] on span "| 101 - Bairro CDD Maceio, 120 - [GEOGRAPHIC_DATA] , 125 - [GEOGRAPHIC_DATA], 1…" at bounding box center [115, 632] width 172 height 130
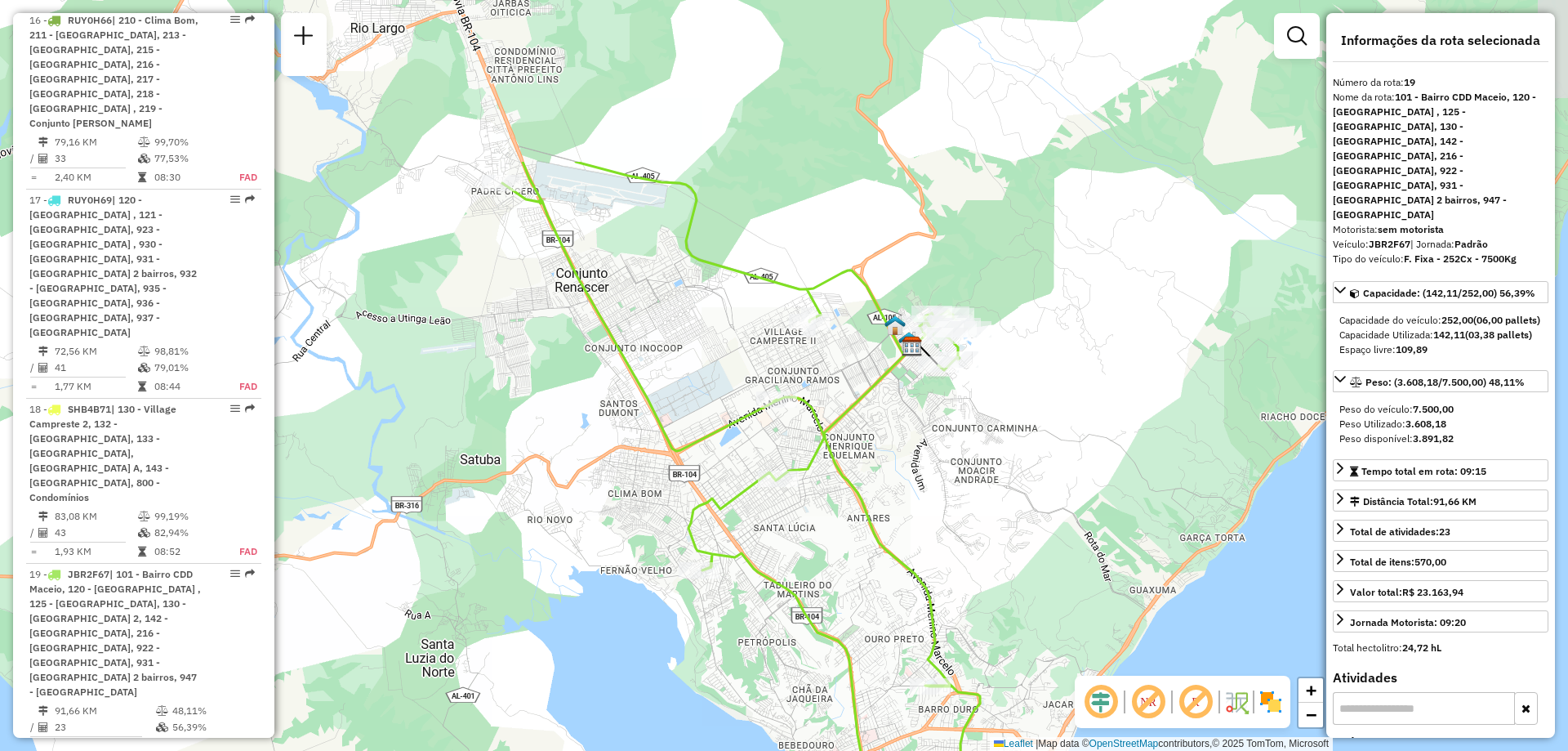
drag, startPoint x: 583, startPoint y: 173, endPoint x: 697, endPoint y: 410, distance: 263.0
click at [697, 410] on div "Janela de atendimento Grade de atendimento Capacidade Transportadoras Veículos …" at bounding box center [784, 375] width 1568 height 751
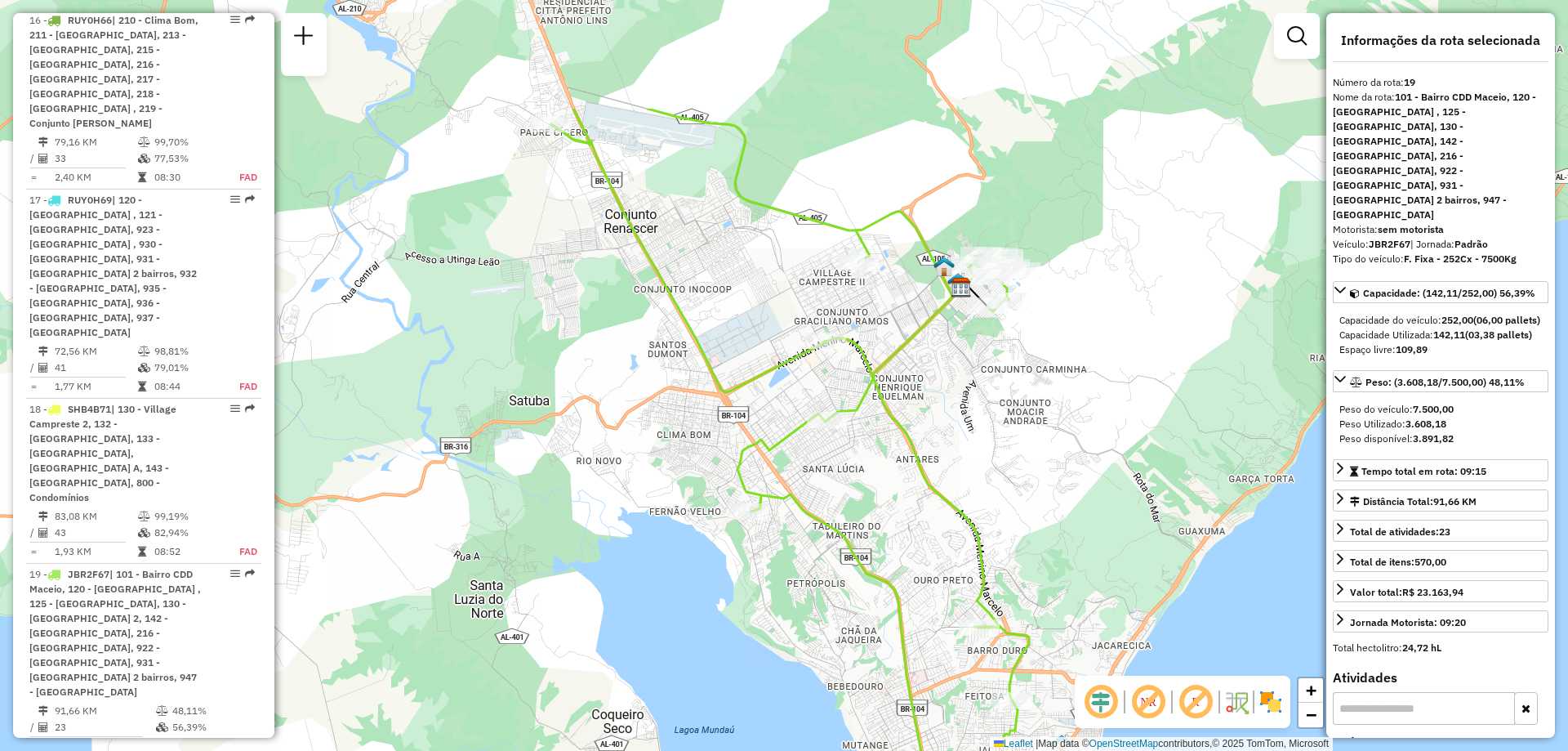
drag, startPoint x: 458, startPoint y: 210, endPoint x: 944, endPoint y: 394, distance: 519.7
click at [944, 394] on div "Janela de atendimento Grade de atendimento Capacidade Transportadoras Veículos …" at bounding box center [784, 375] width 1568 height 751
